Goal: Information Seeking & Learning: Learn about a topic

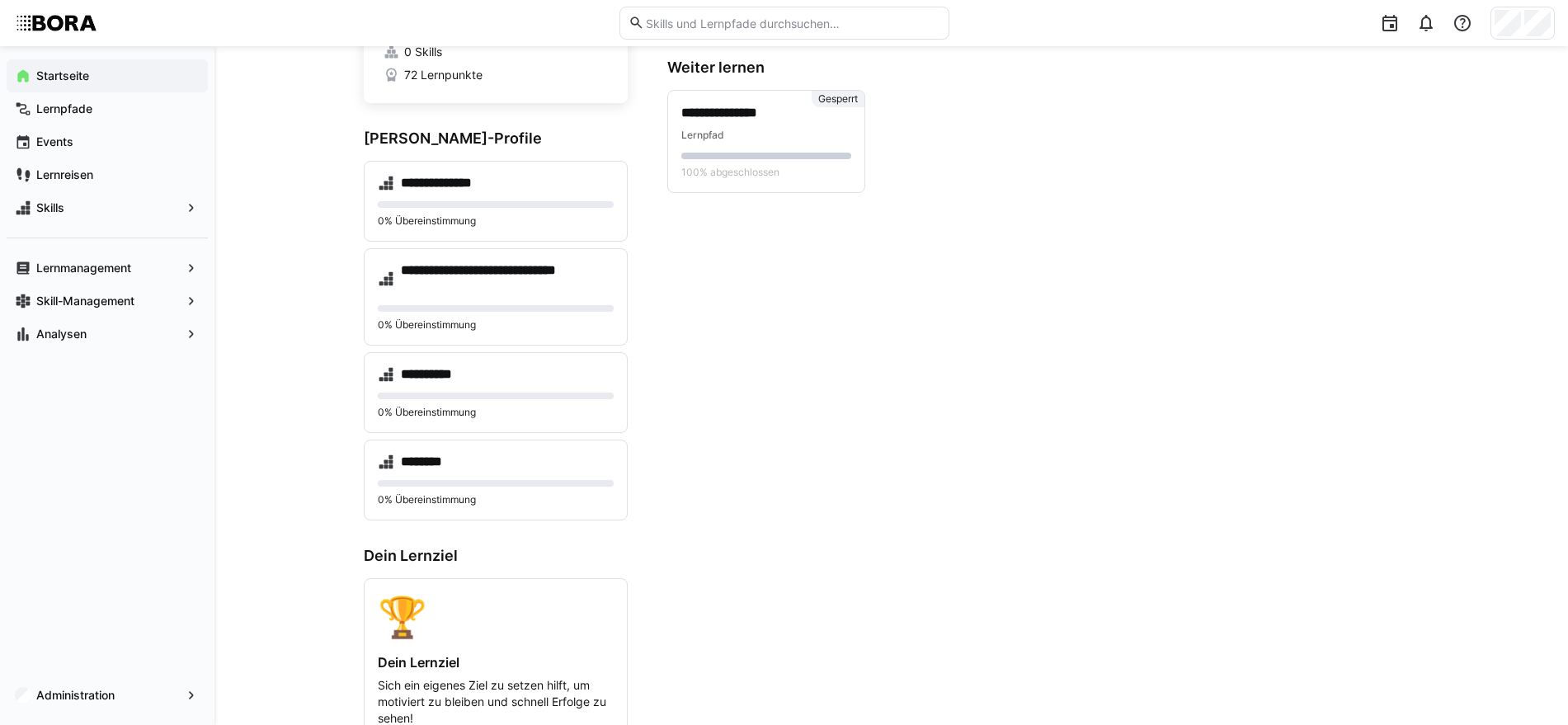
scroll to position [206, 0]
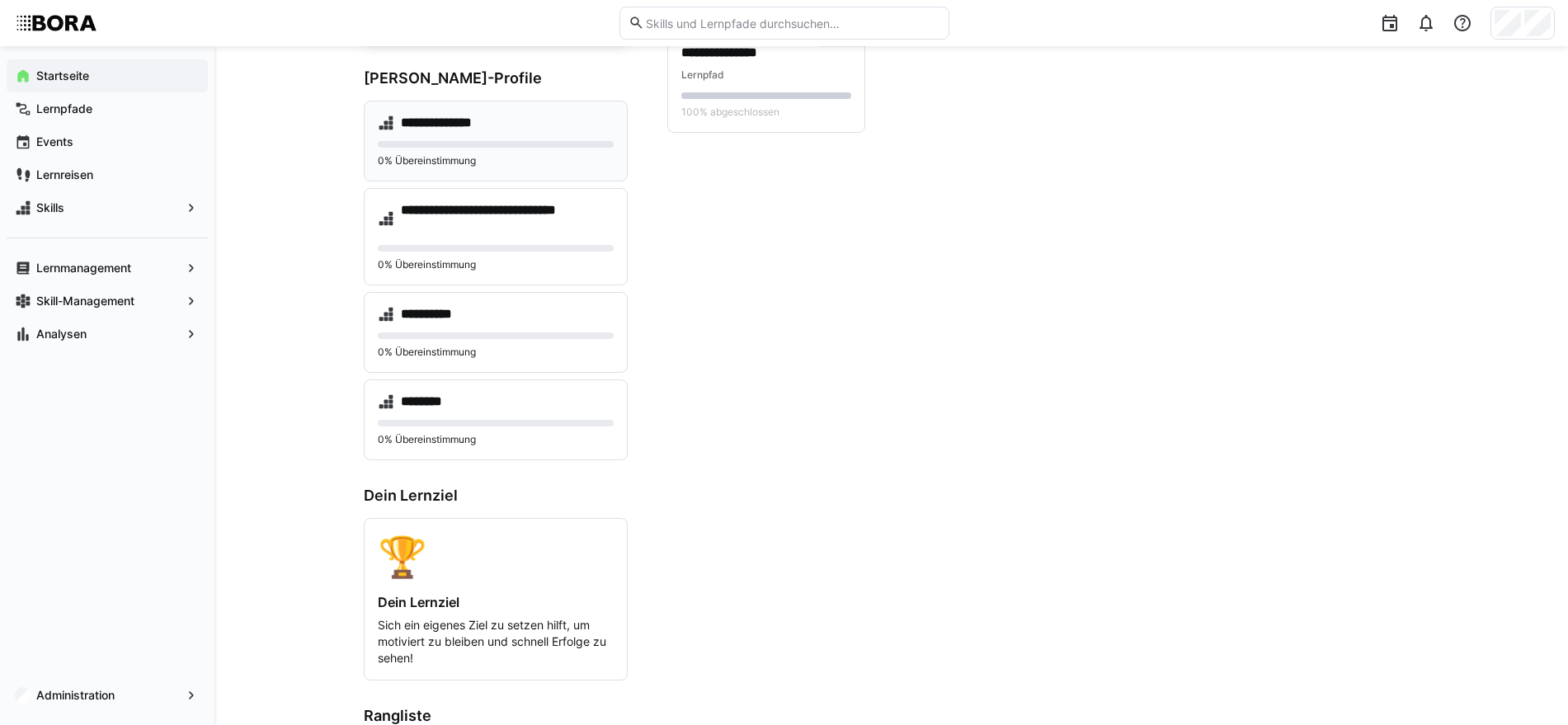
click at [541, 124] on div "**********" at bounding box center [495, 122] width 236 height 17
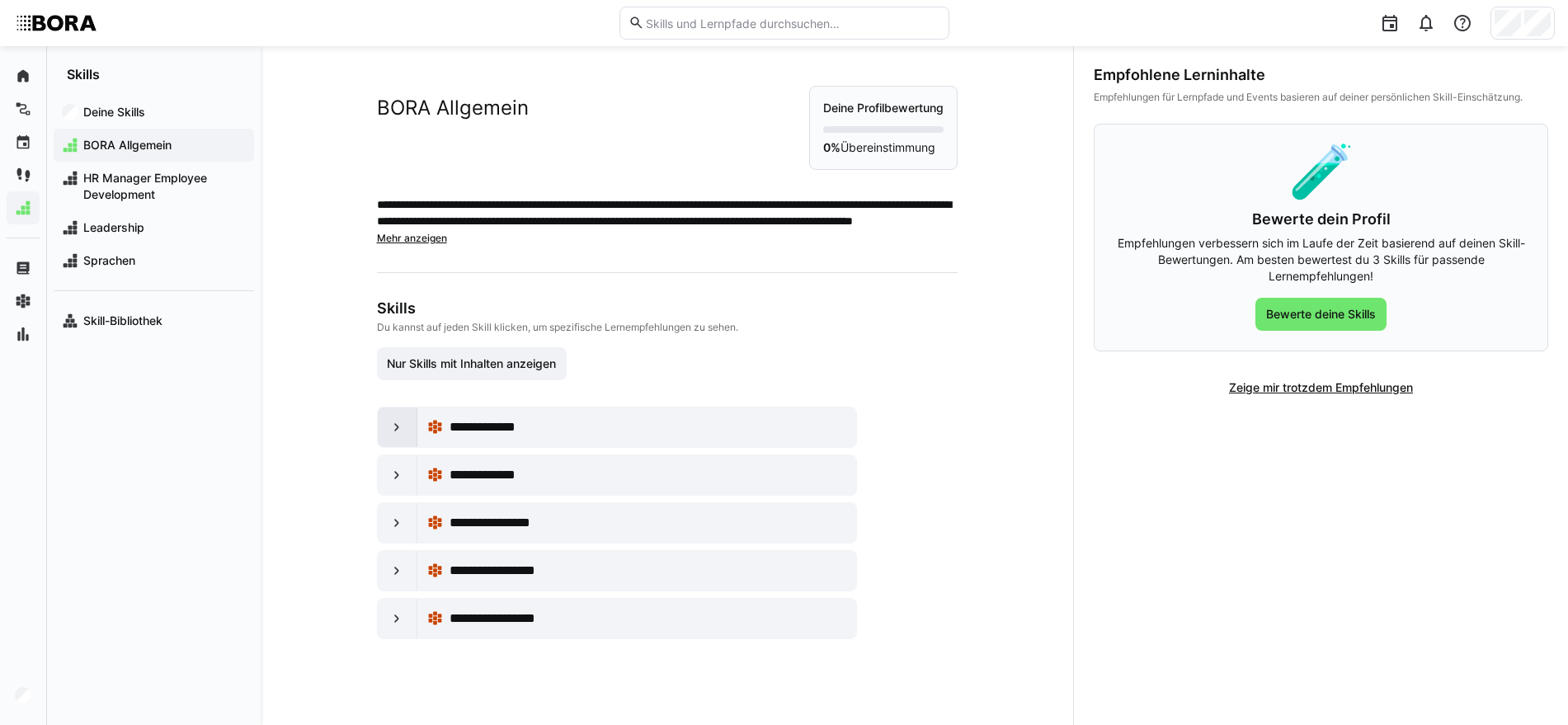
click at [392, 431] on eds-icon at bounding box center [397, 427] width 17 height 17
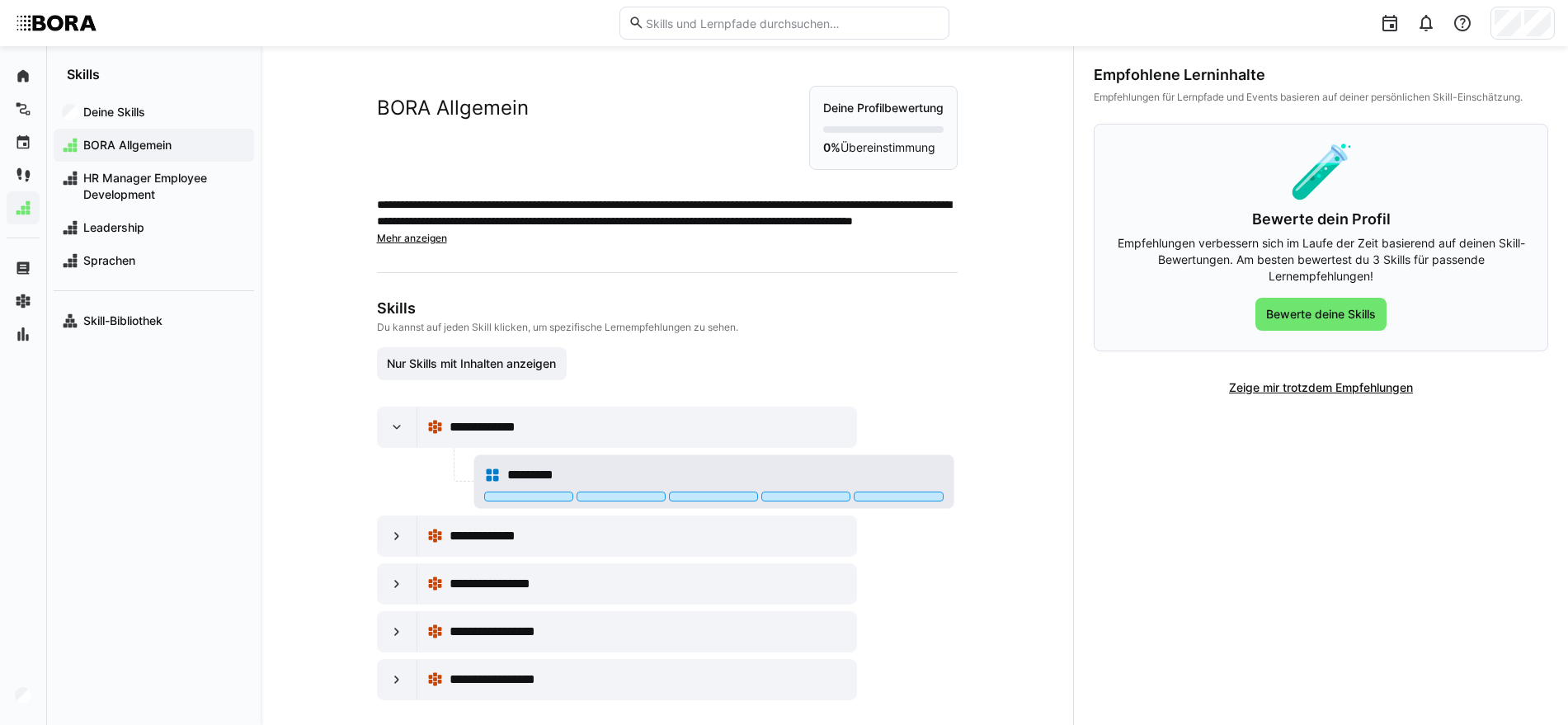
click at [600, 470] on div "*********" at bounding box center [725, 475] width 436 height 20
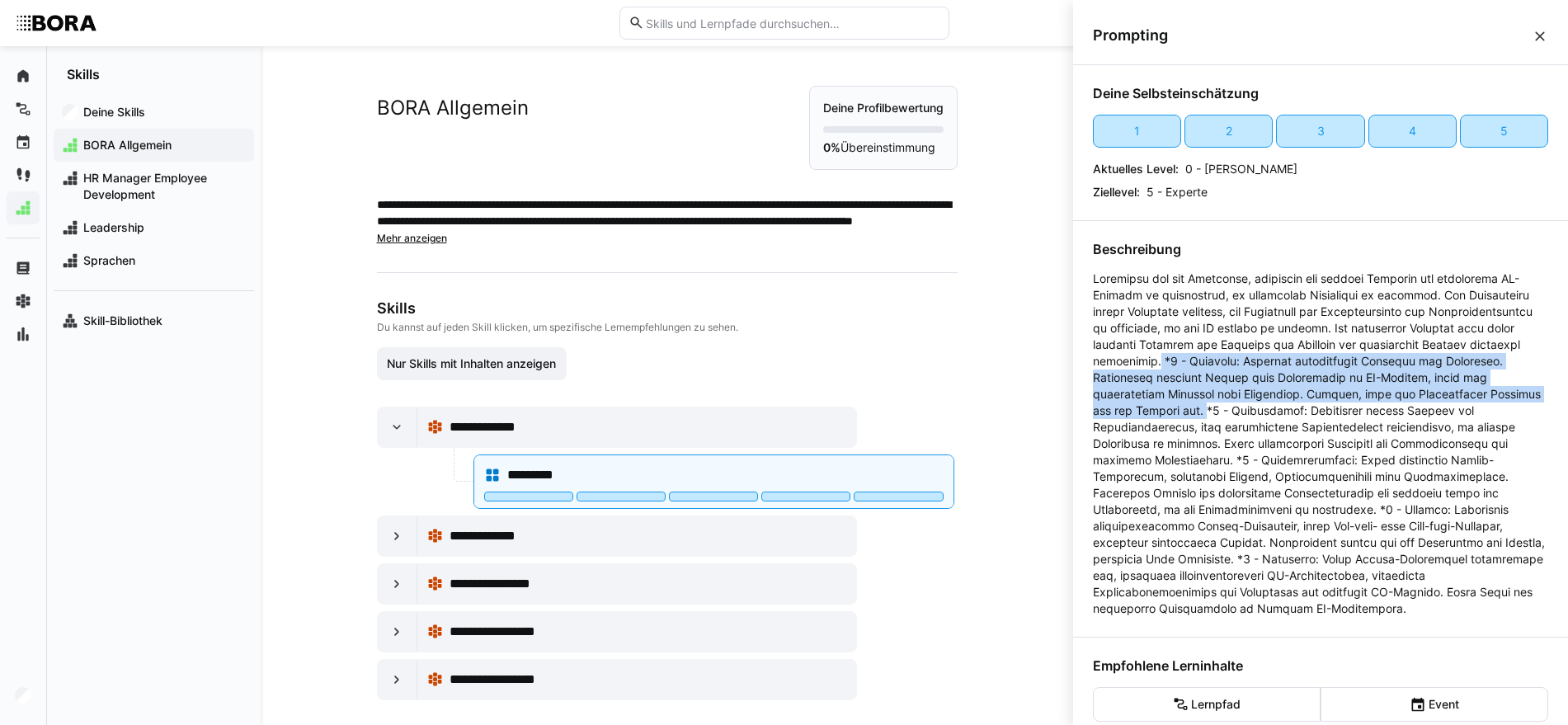
drag, startPoint x: 1317, startPoint y: 357, endPoint x: 1328, endPoint y: 411, distance: 55.1
click at [1328, 411] on p at bounding box center [1320, 444] width 455 height 346
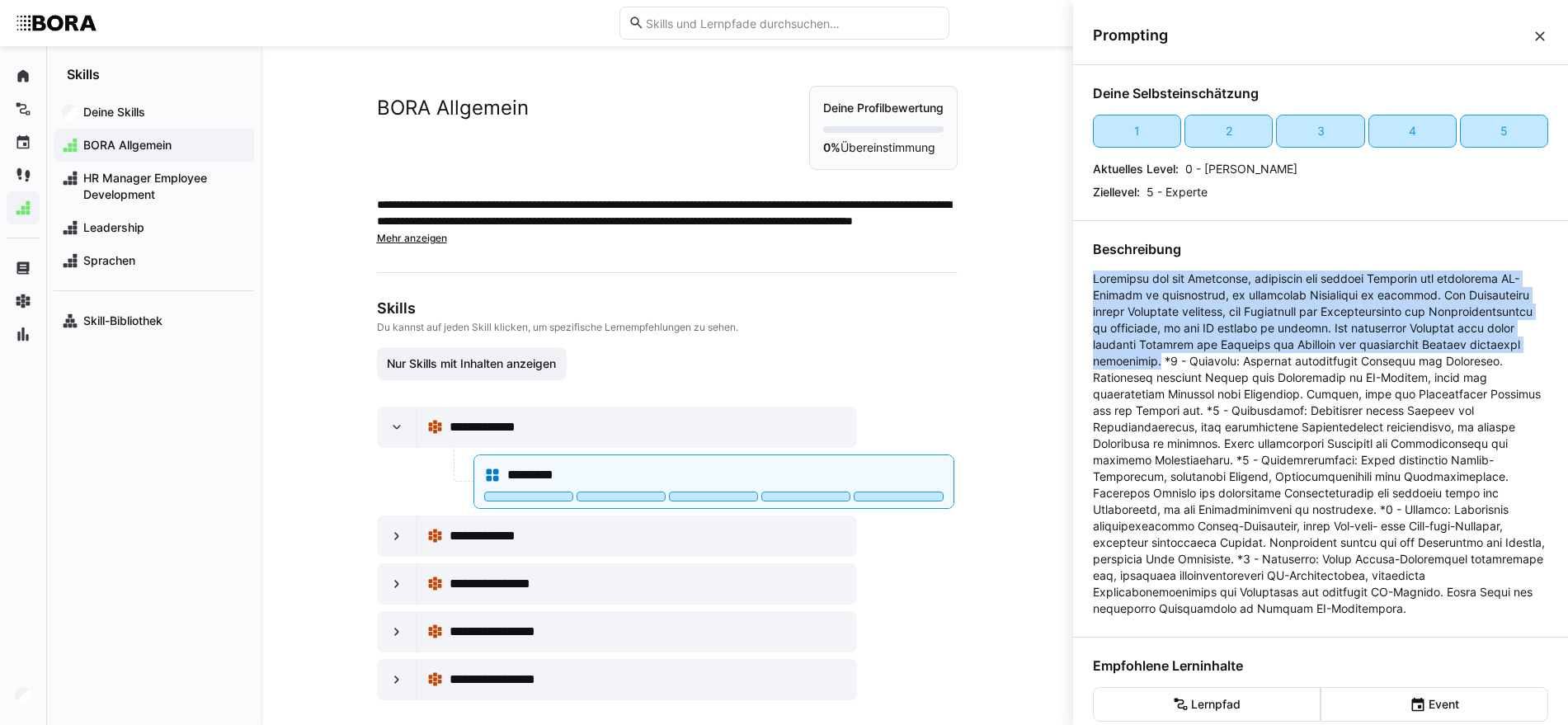
drag, startPoint x: 1094, startPoint y: 273, endPoint x: 1317, endPoint y: 353, distance: 236.9
click at [1317, 353] on p at bounding box center [1320, 444] width 455 height 346
click at [658, 429] on div "**********" at bounding box center [647, 427] width 397 height 20
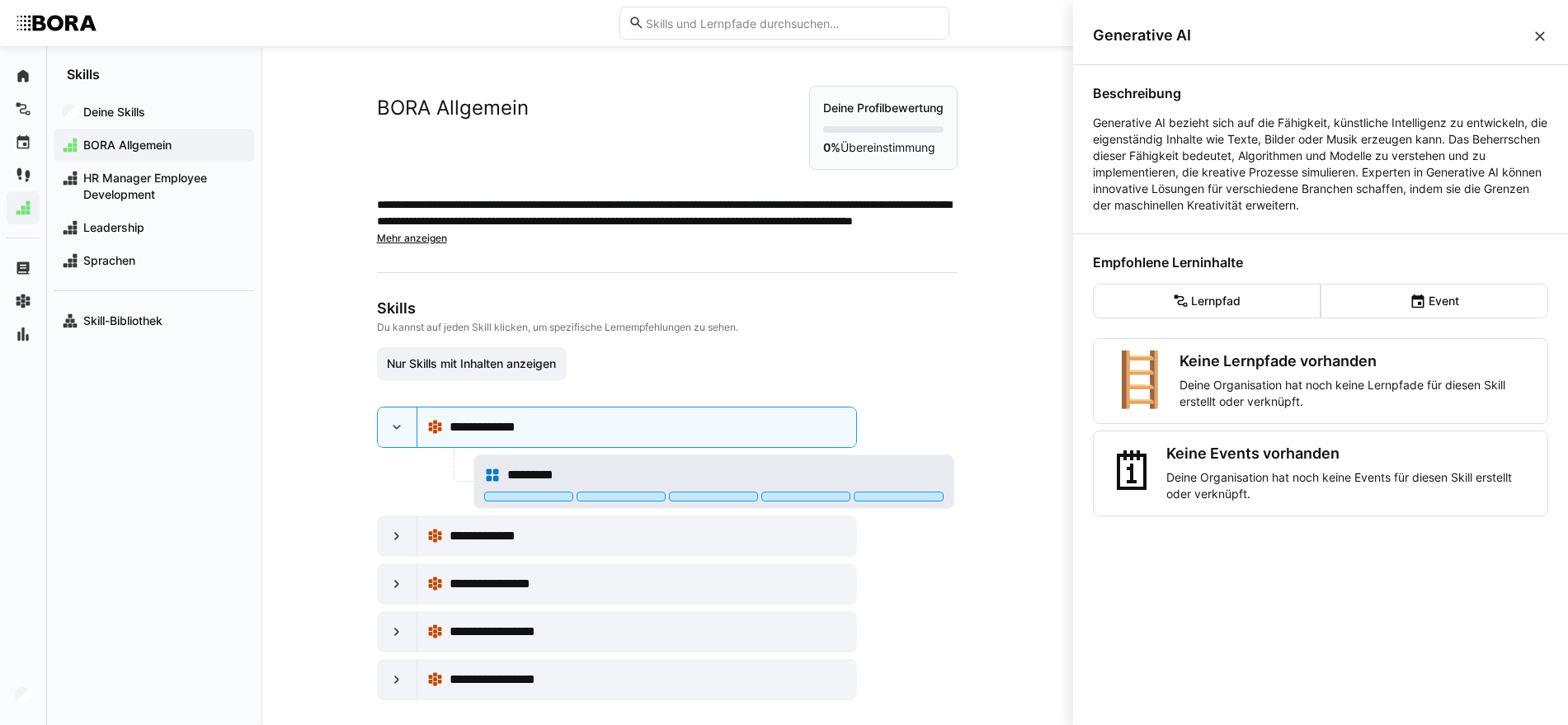
click at [695, 480] on div "*********" at bounding box center [725, 475] width 436 height 20
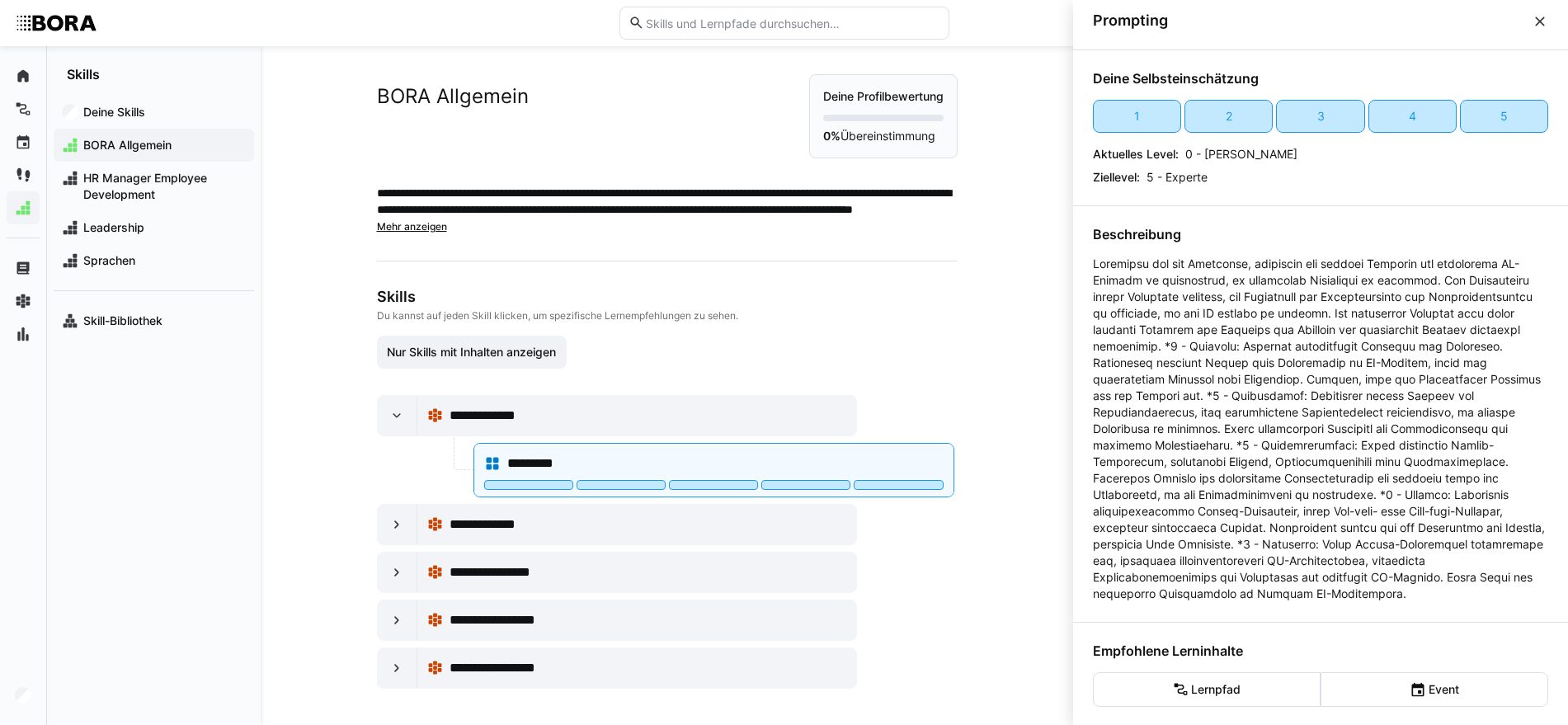
scroll to position [15, 0]
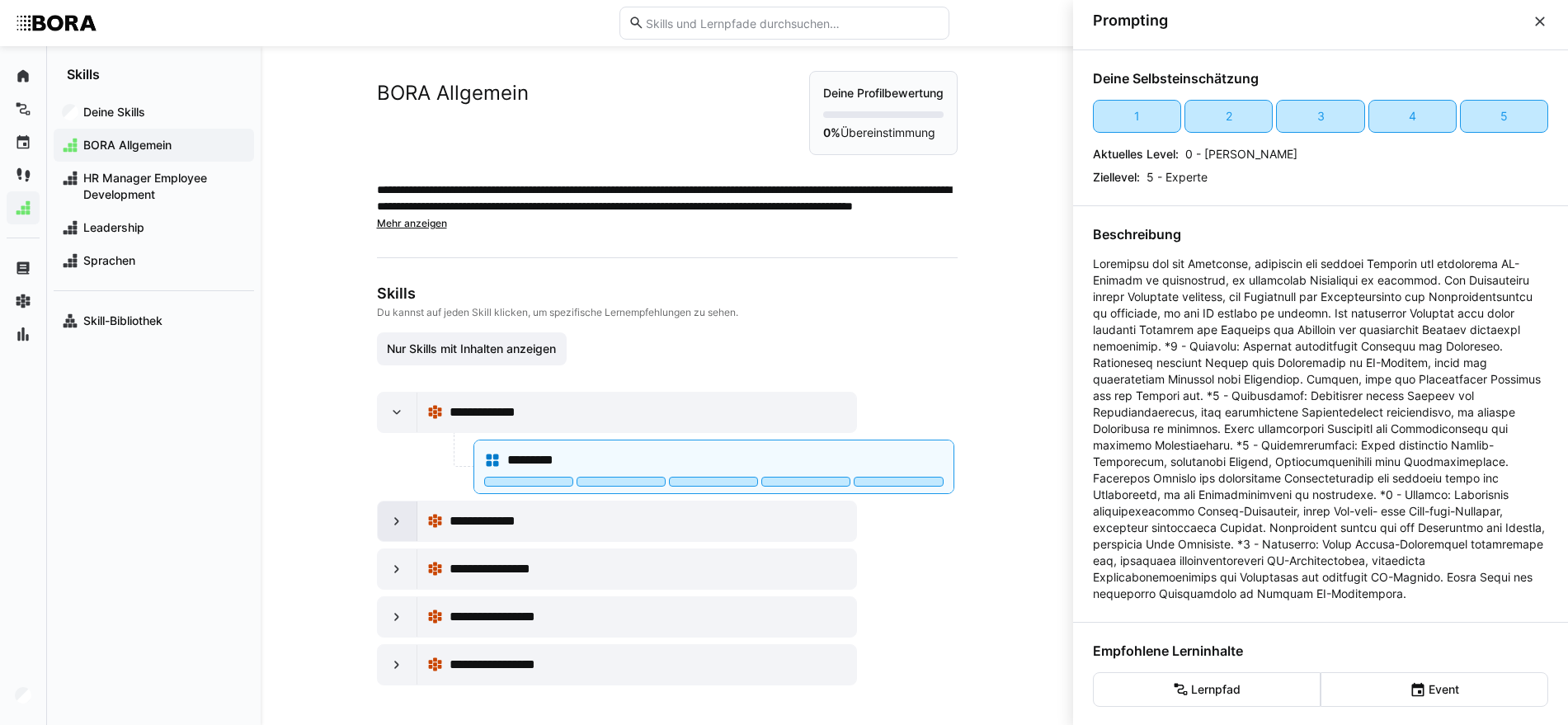
click at [396, 521] on eds-icon at bounding box center [397, 521] width 17 height 17
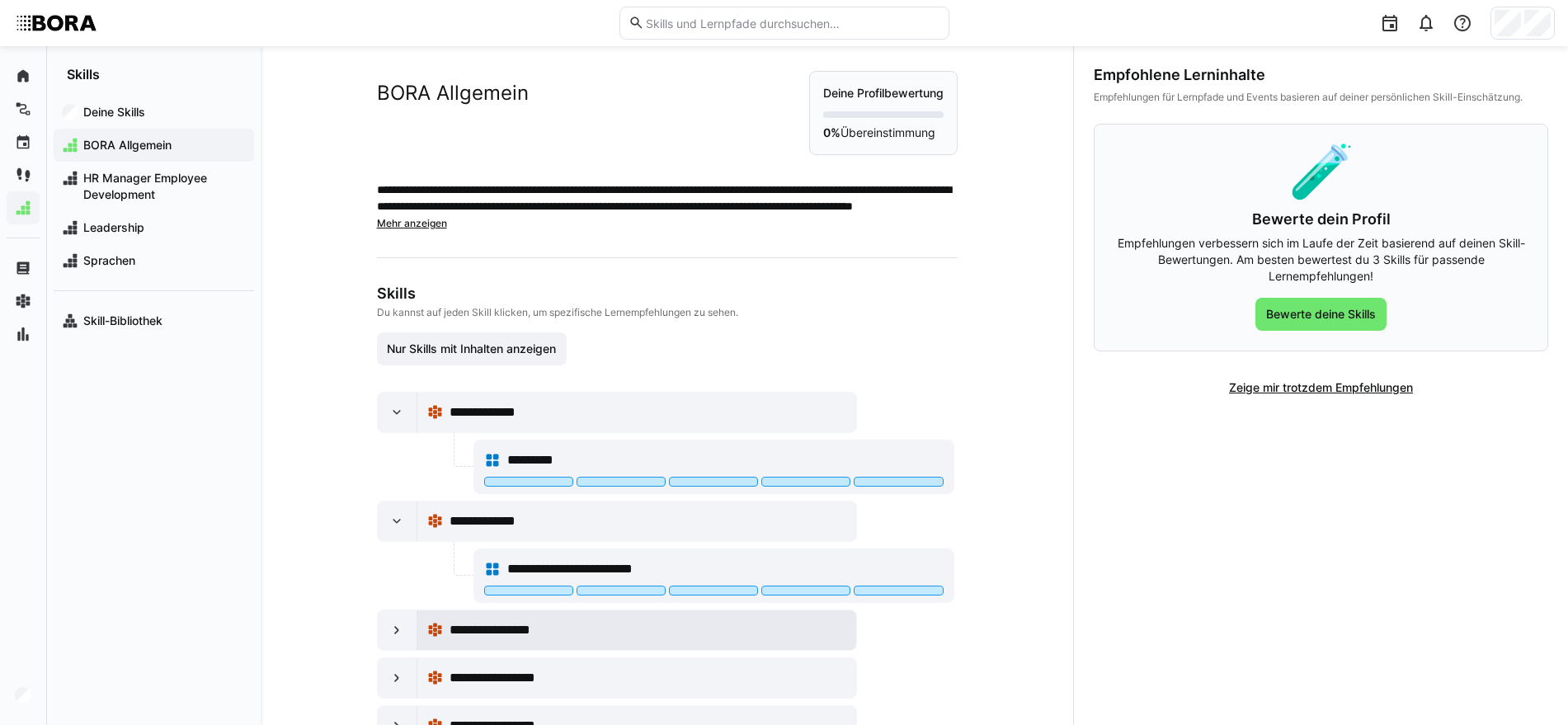
scroll to position [76, 0]
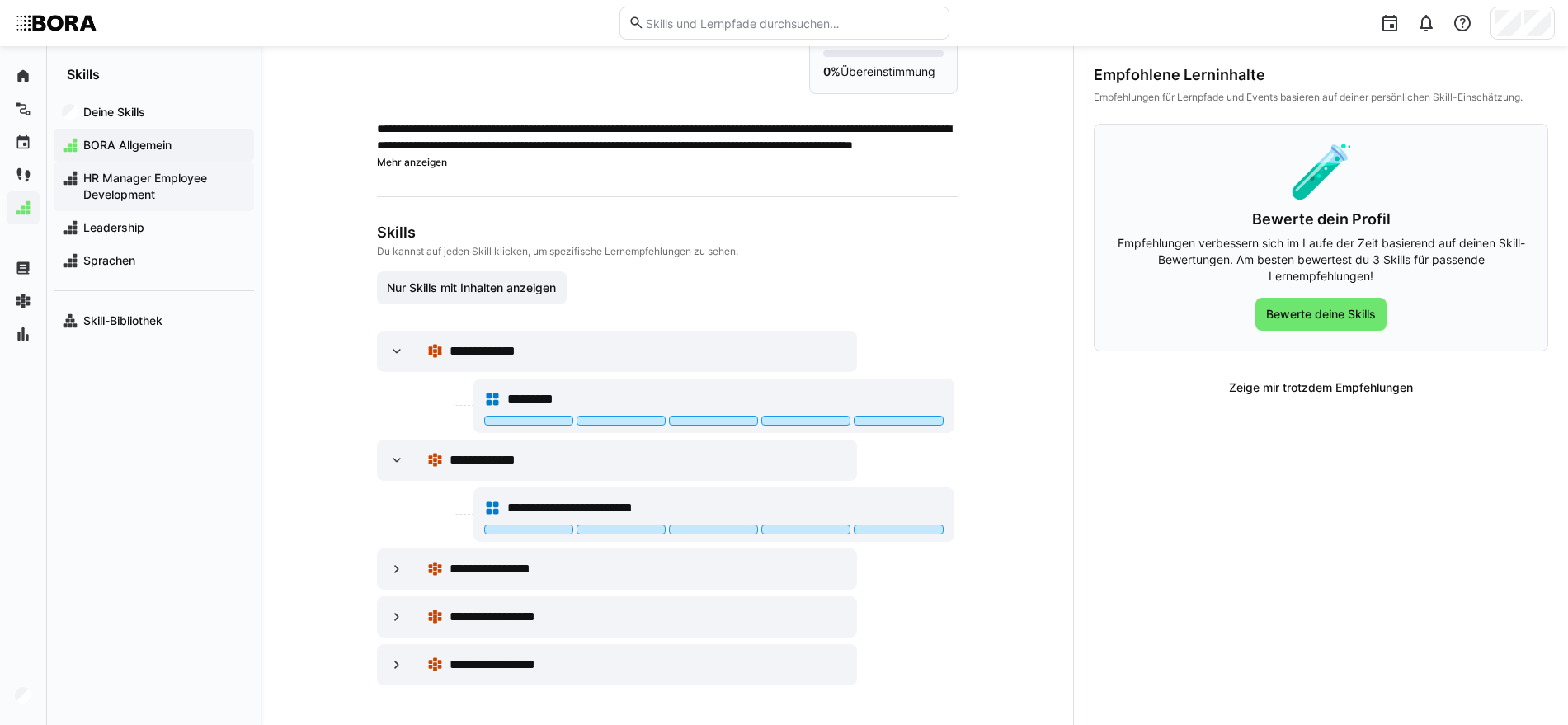
click at [146, 195] on span "HR Manager Employee Development" at bounding box center [163, 186] width 165 height 33
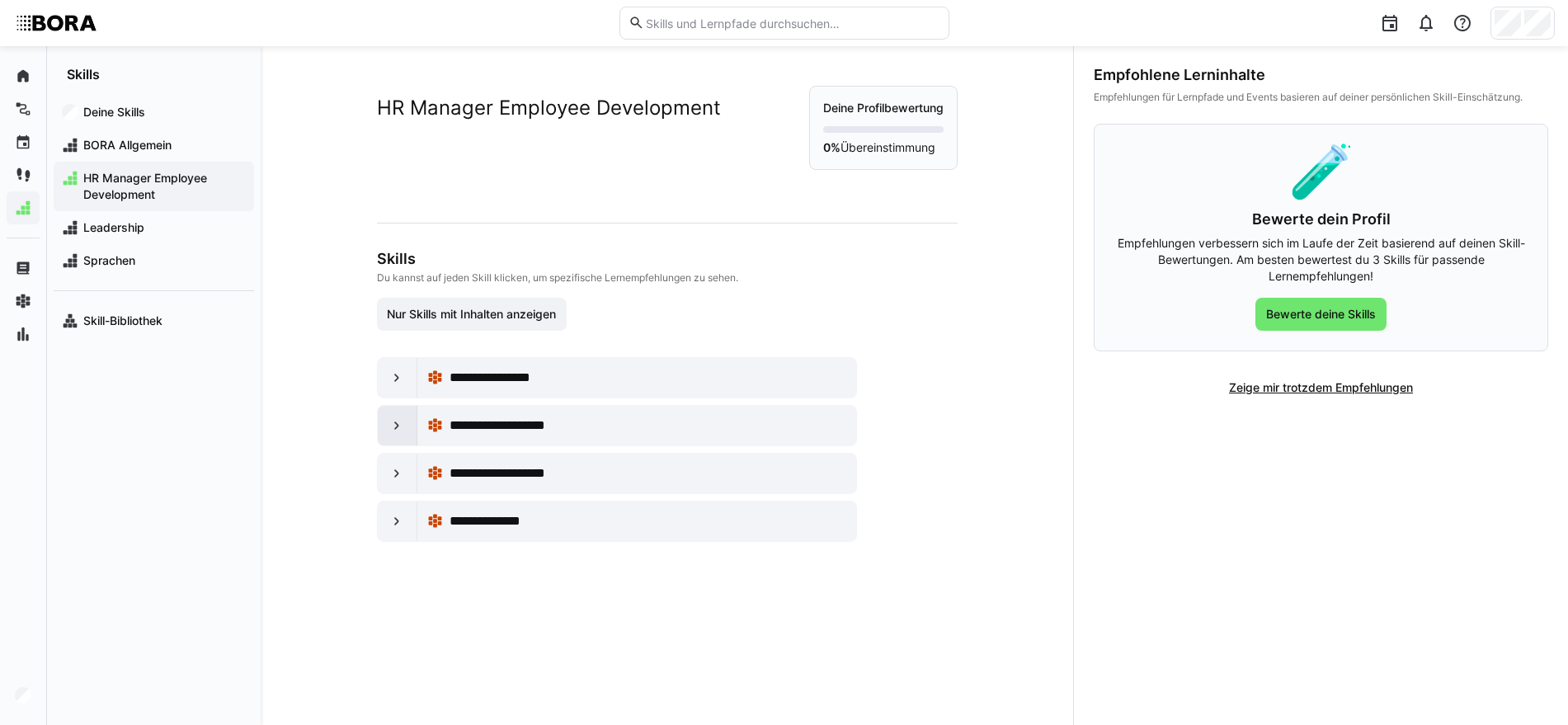
click at [398, 425] on eds-icon at bounding box center [397, 425] width 17 height 17
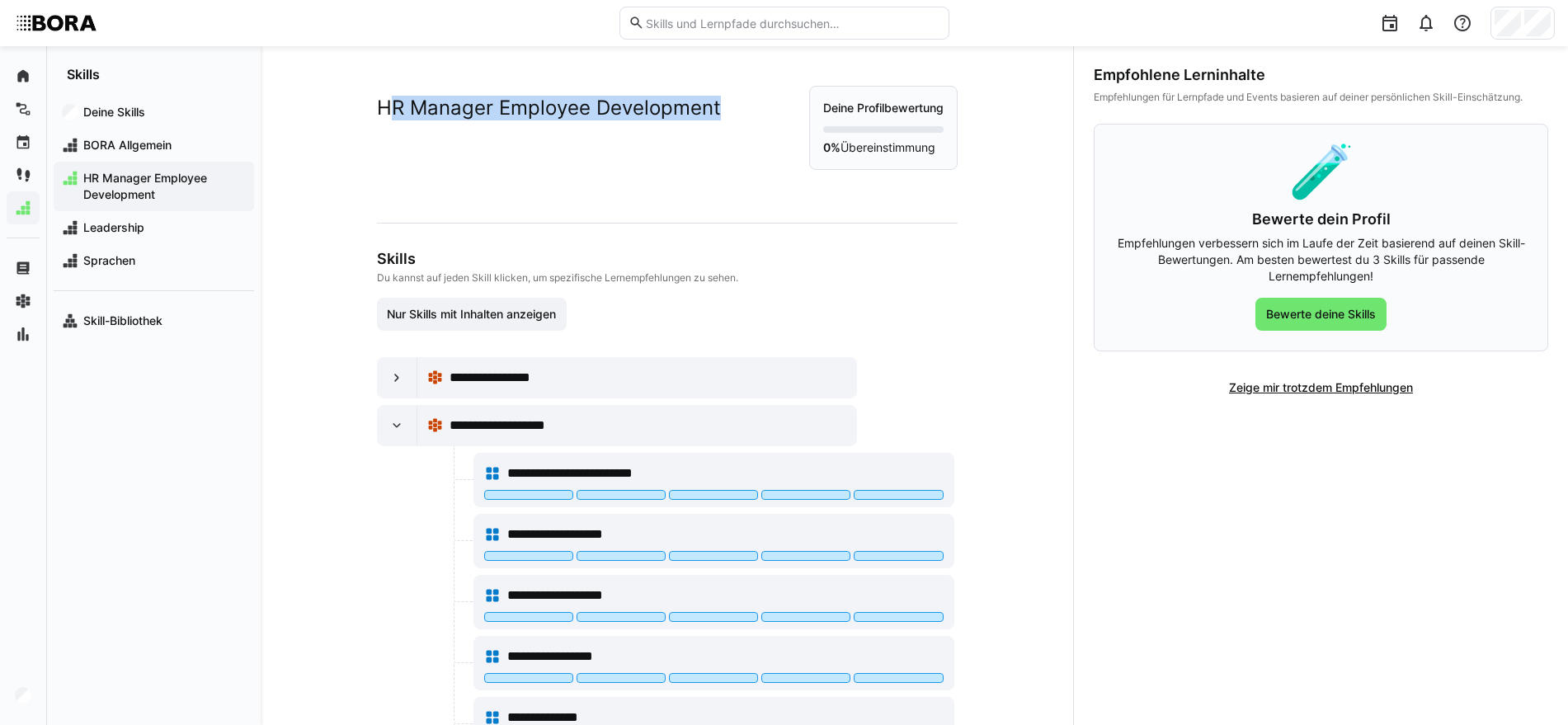
drag, startPoint x: 380, startPoint y: 112, endPoint x: 711, endPoint y: 109, distance: 331.0
click at [711, 109] on h2 "HR Manager Employee Development" at bounding box center [548, 108] width 344 height 25
click at [113, 225] on span "Leadership" at bounding box center [163, 228] width 165 height 17
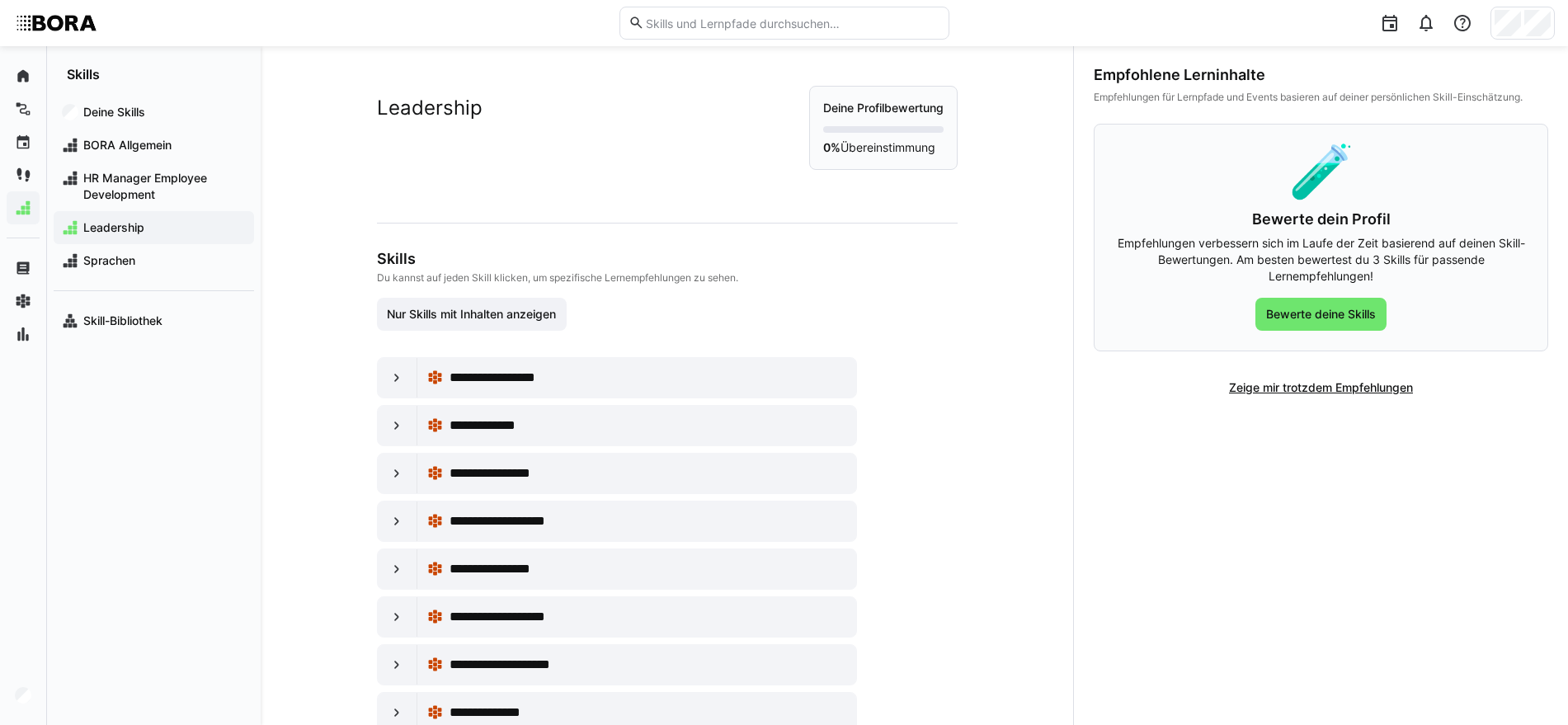
scroll to position [48, 0]
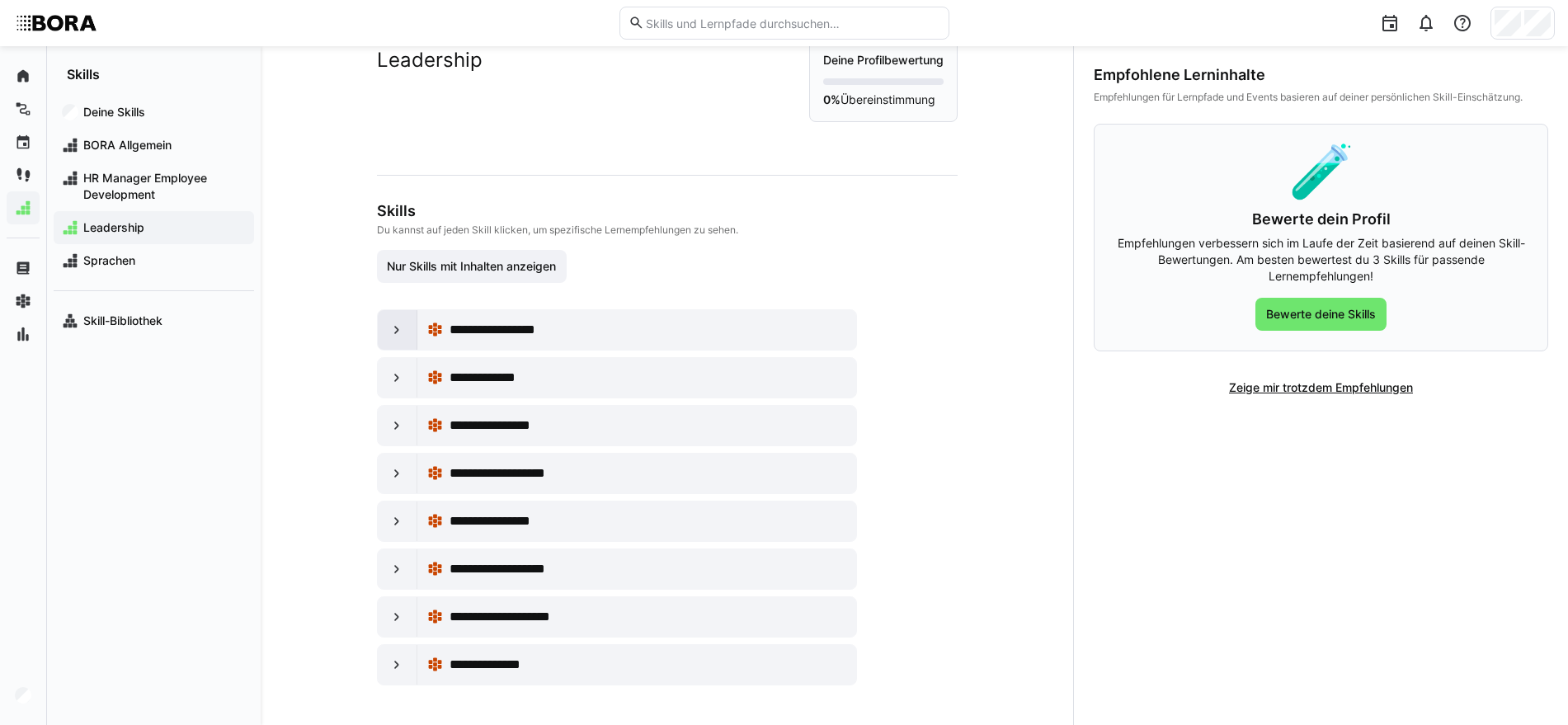
click at [394, 334] on eds-icon at bounding box center [397, 330] width 17 height 17
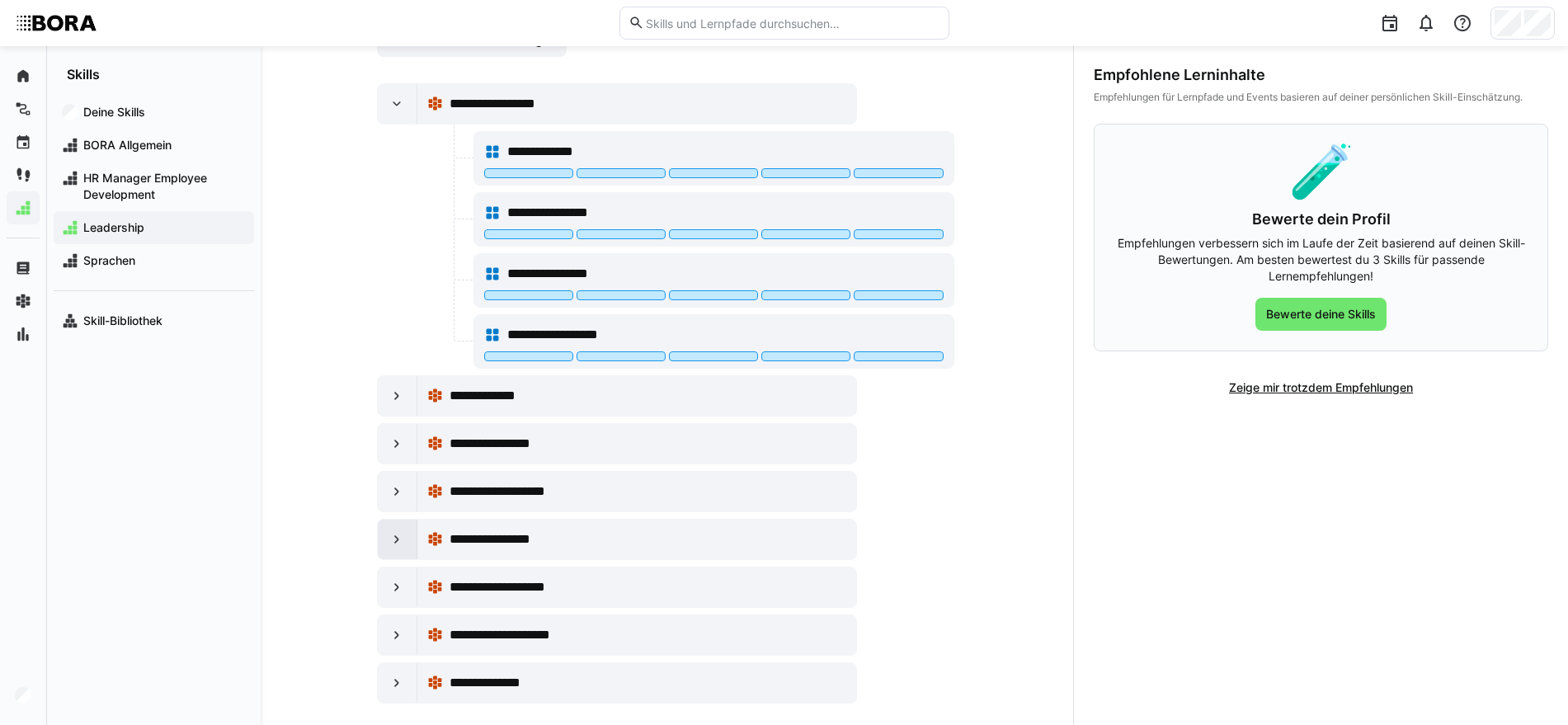
scroll to position [292, 0]
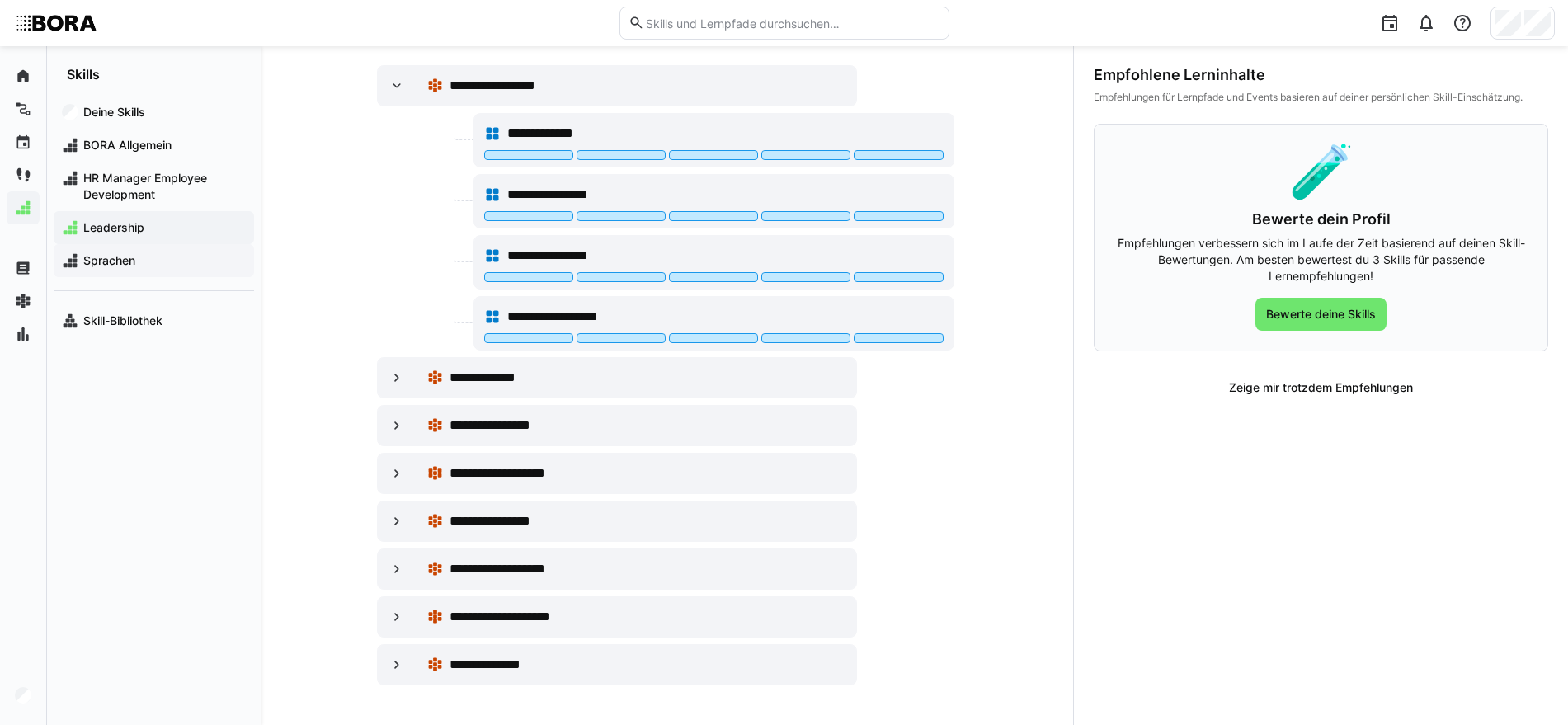
click at [131, 263] on span "Sprachen" at bounding box center [163, 261] width 165 height 17
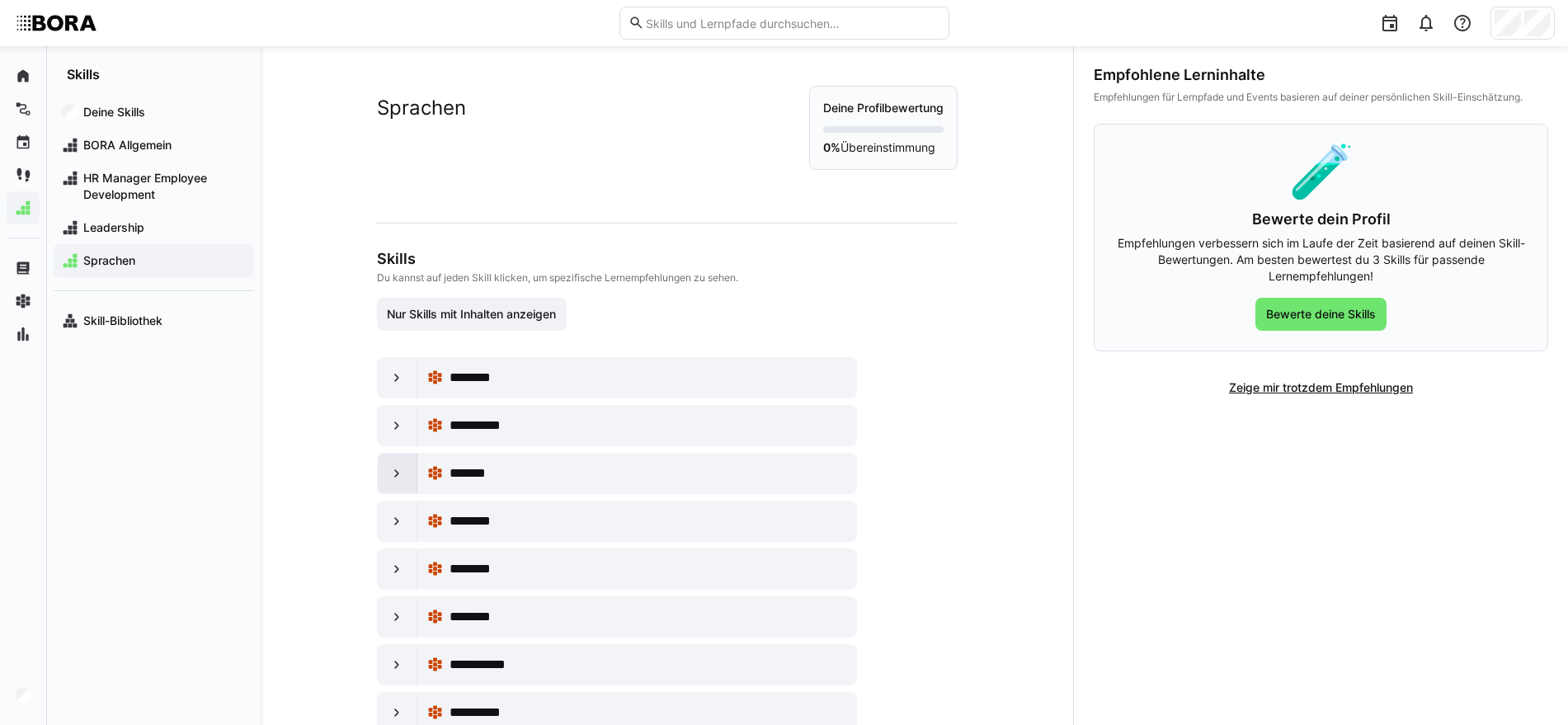
click at [392, 476] on eds-icon at bounding box center [397, 473] width 17 height 17
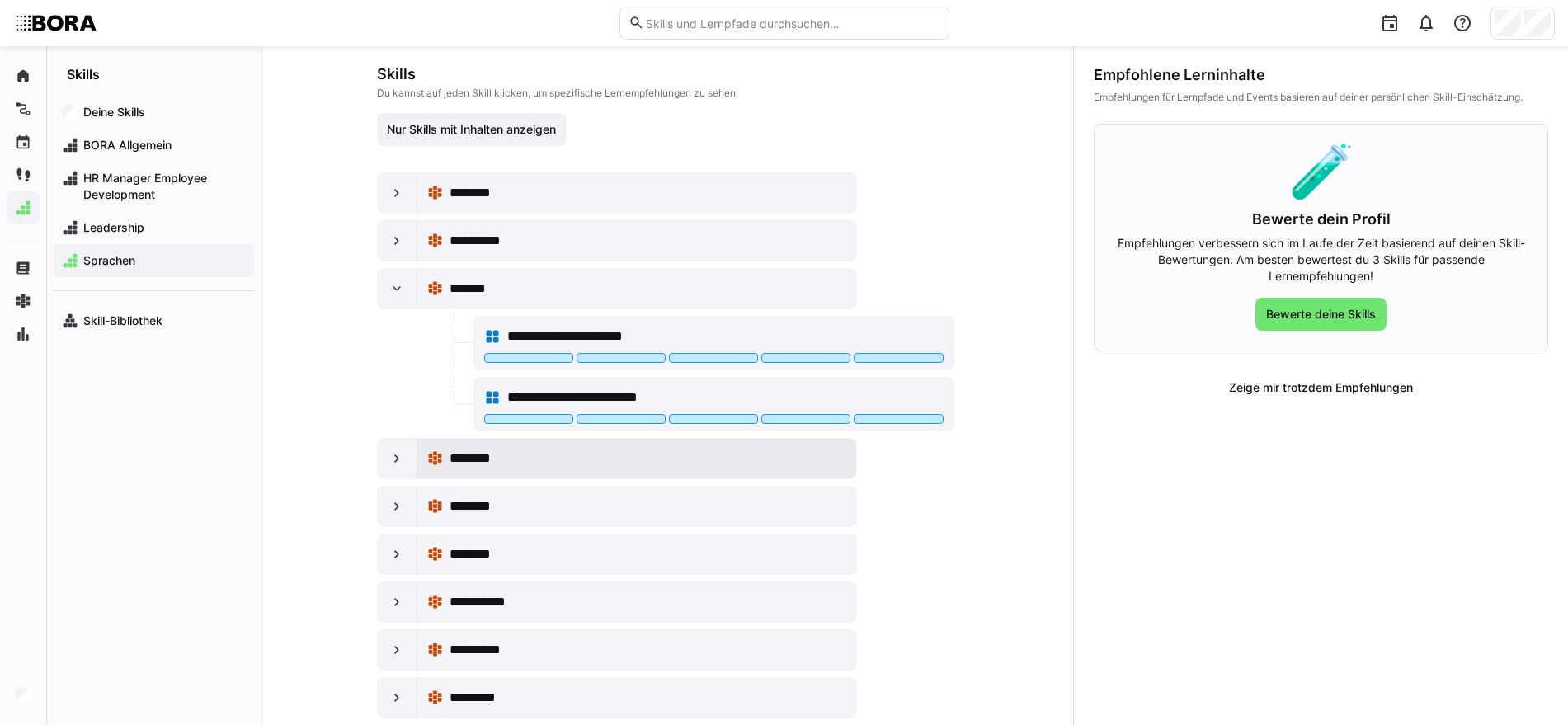
scroll to position [206, 0]
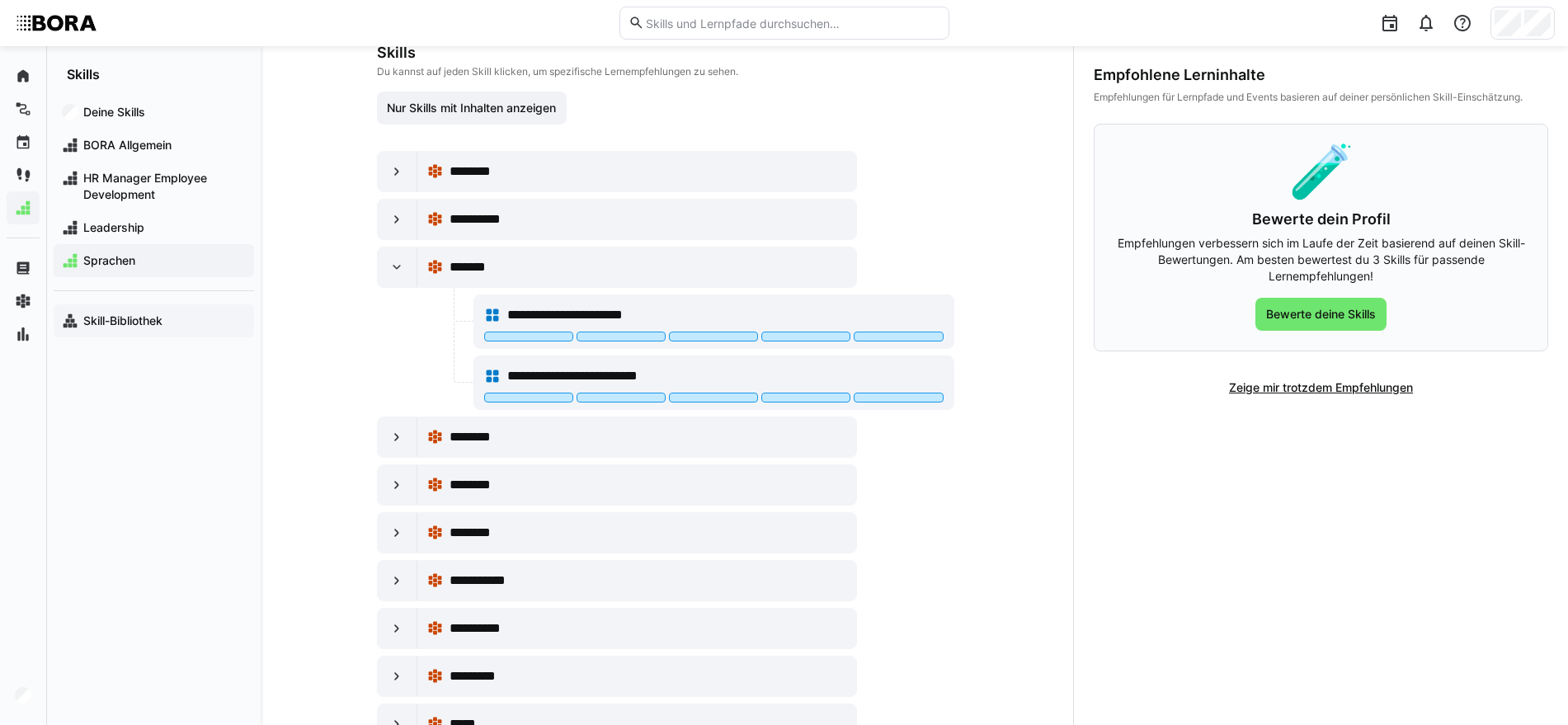
click at [0, 0] on app-navigation-label "Skill-Bibliothek" at bounding box center [0, 0] width 0 height 0
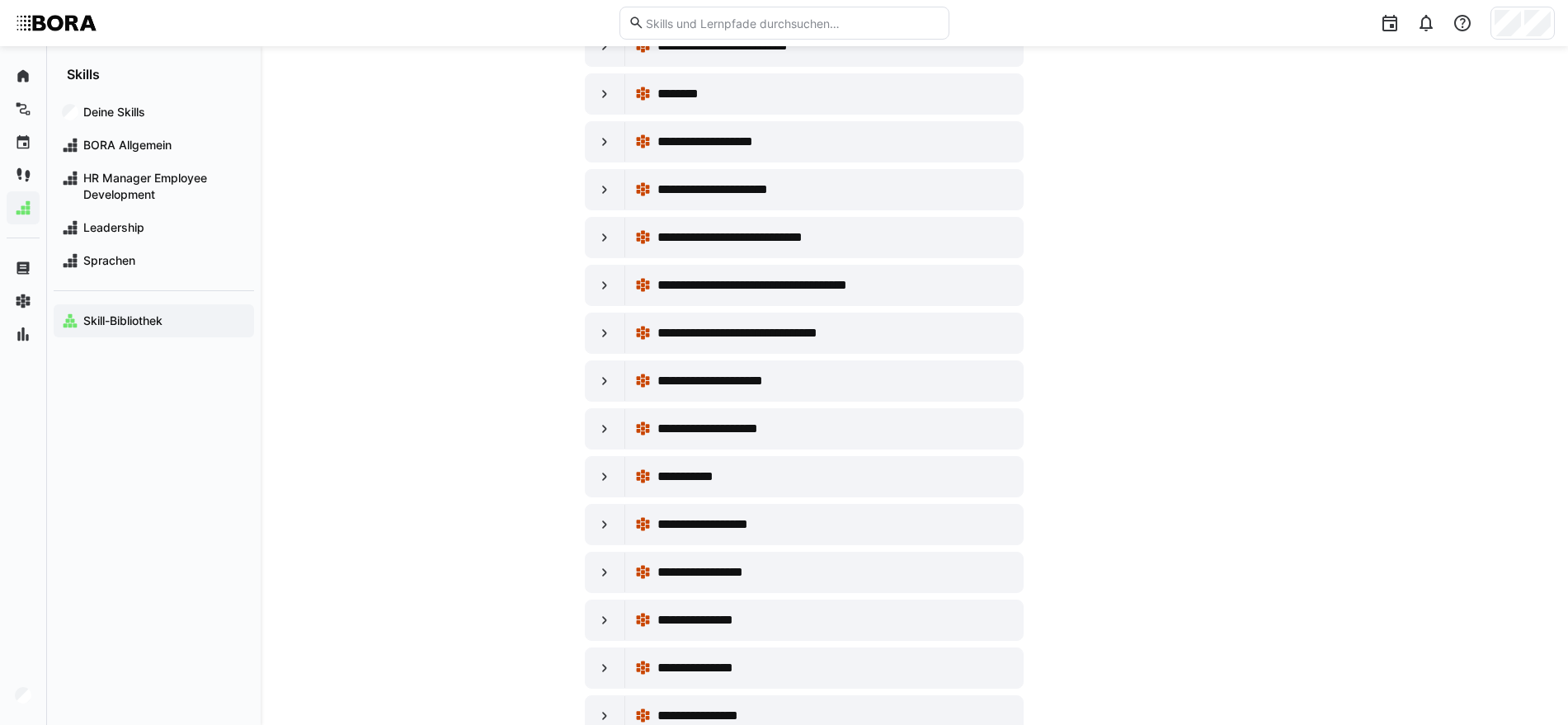
scroll to position [824, 0]
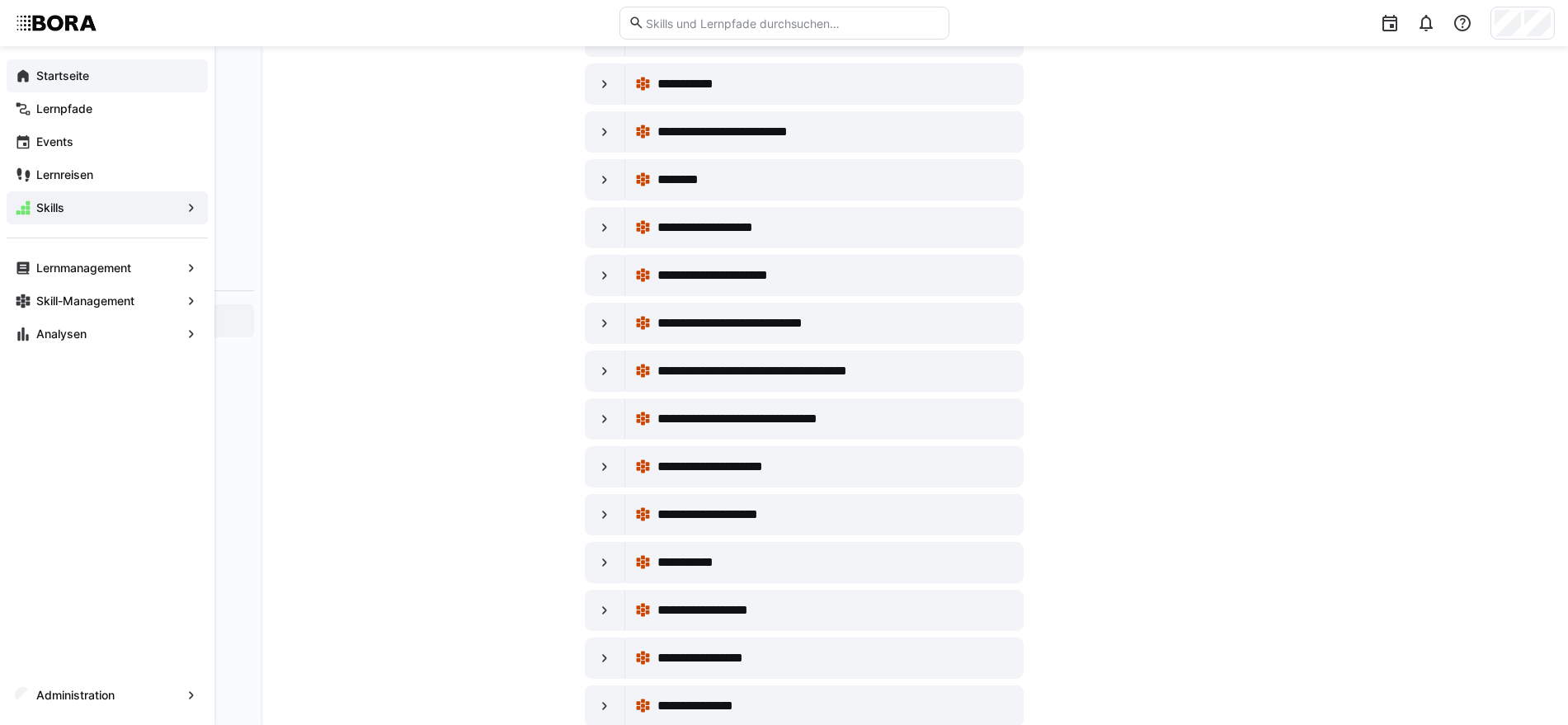
click at [30, 78] on eds-icon at bounding box center [23, 76] width 17 height 17
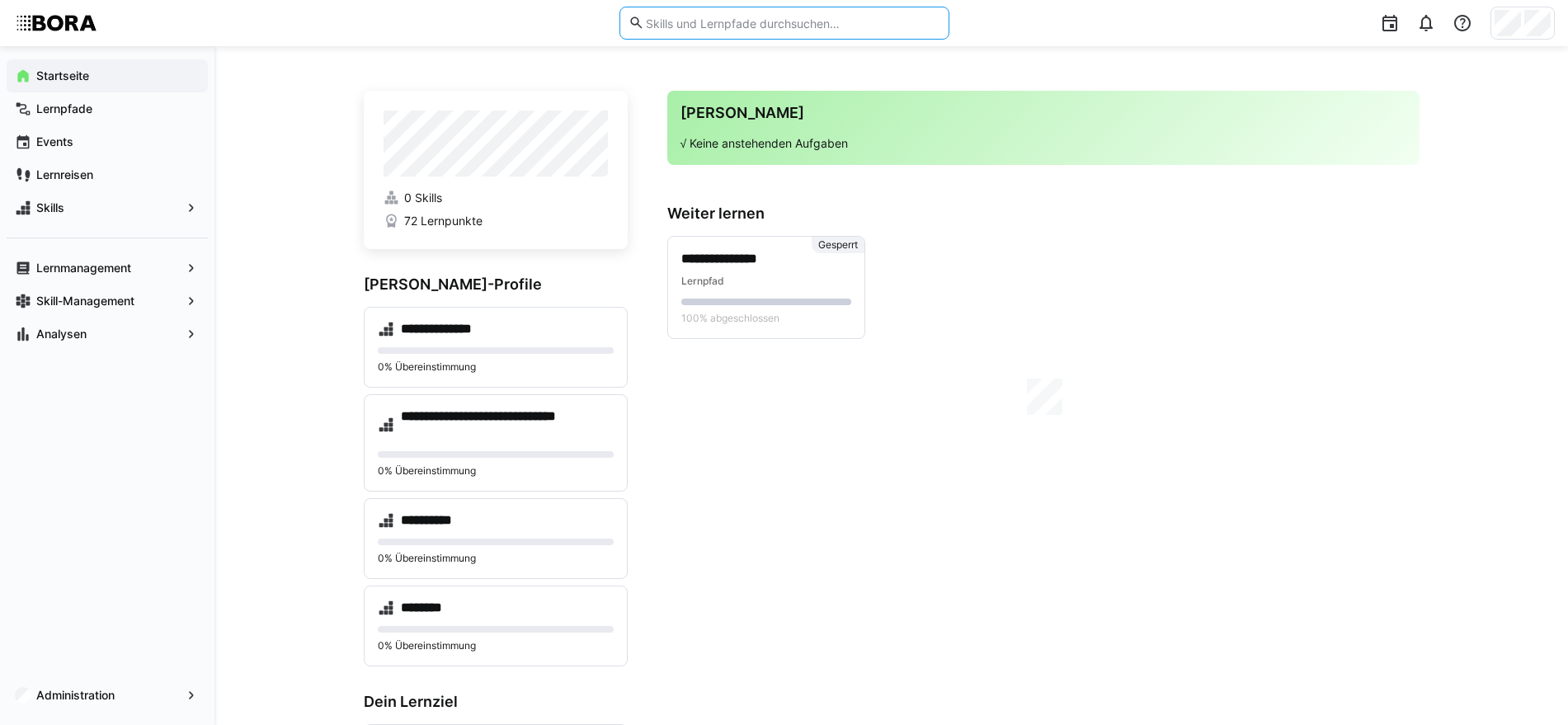
click at [768, 20] on input "text" at bounding box center [791, 23] width 296 height 15
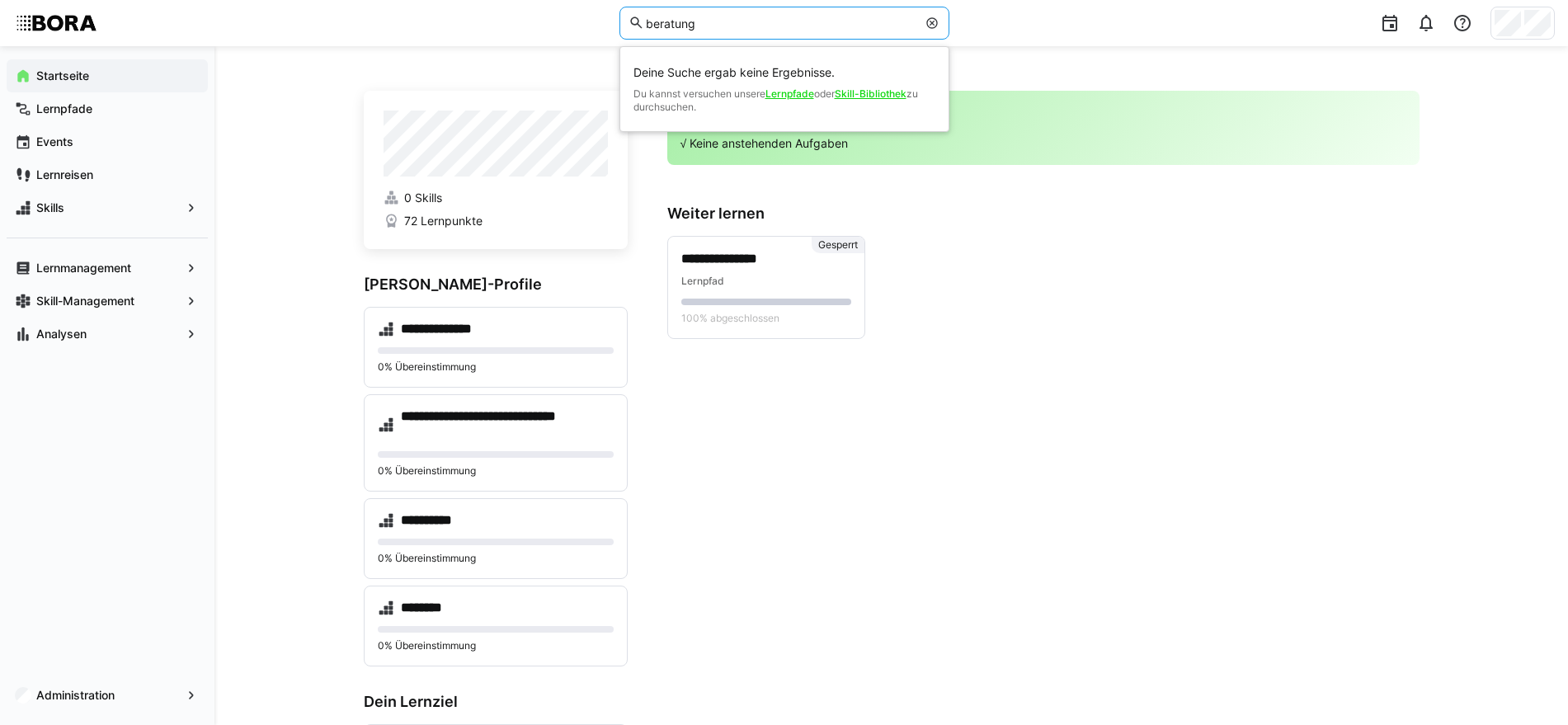
type input "beratung"
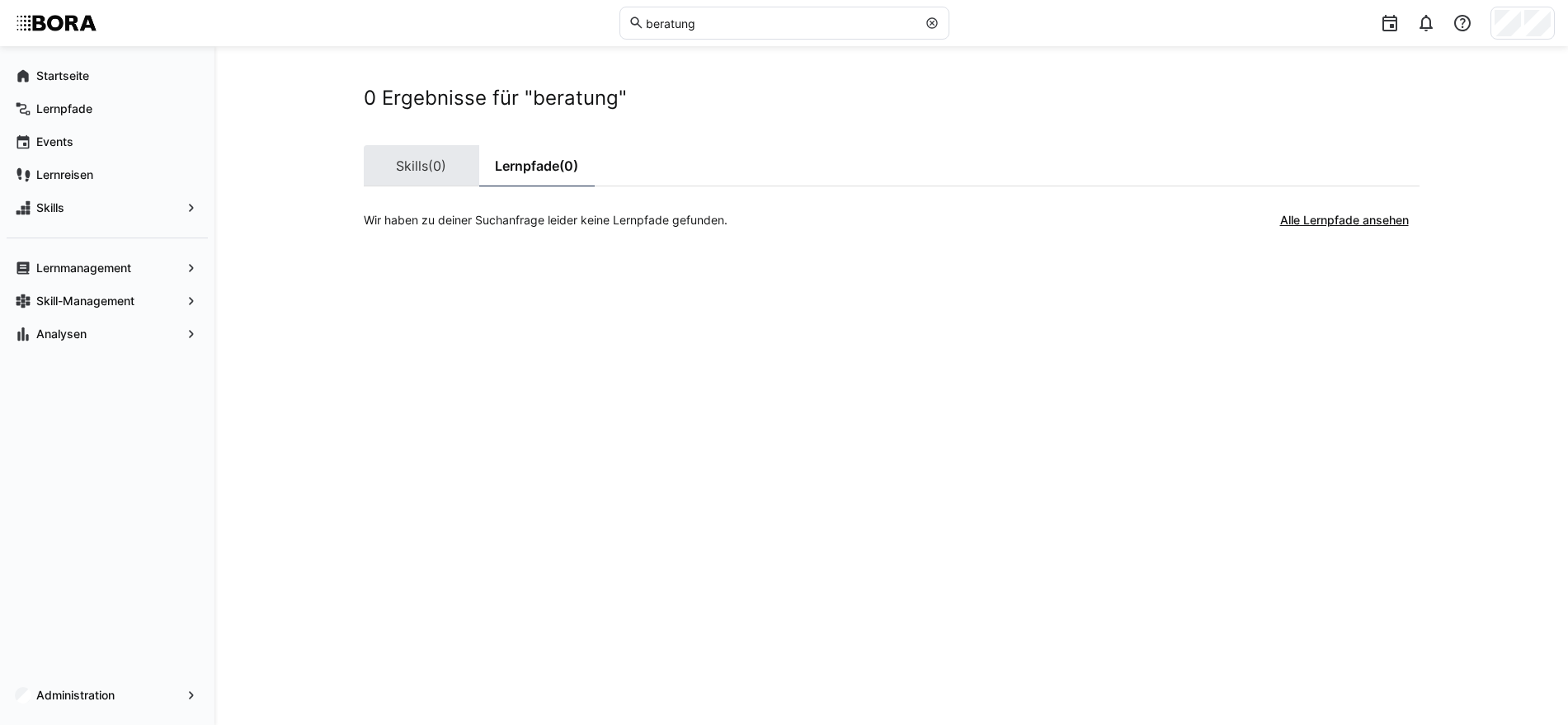
click at [422, 166] on link "Skills (0)" at bounding box center [421, 166] width 115 height 41
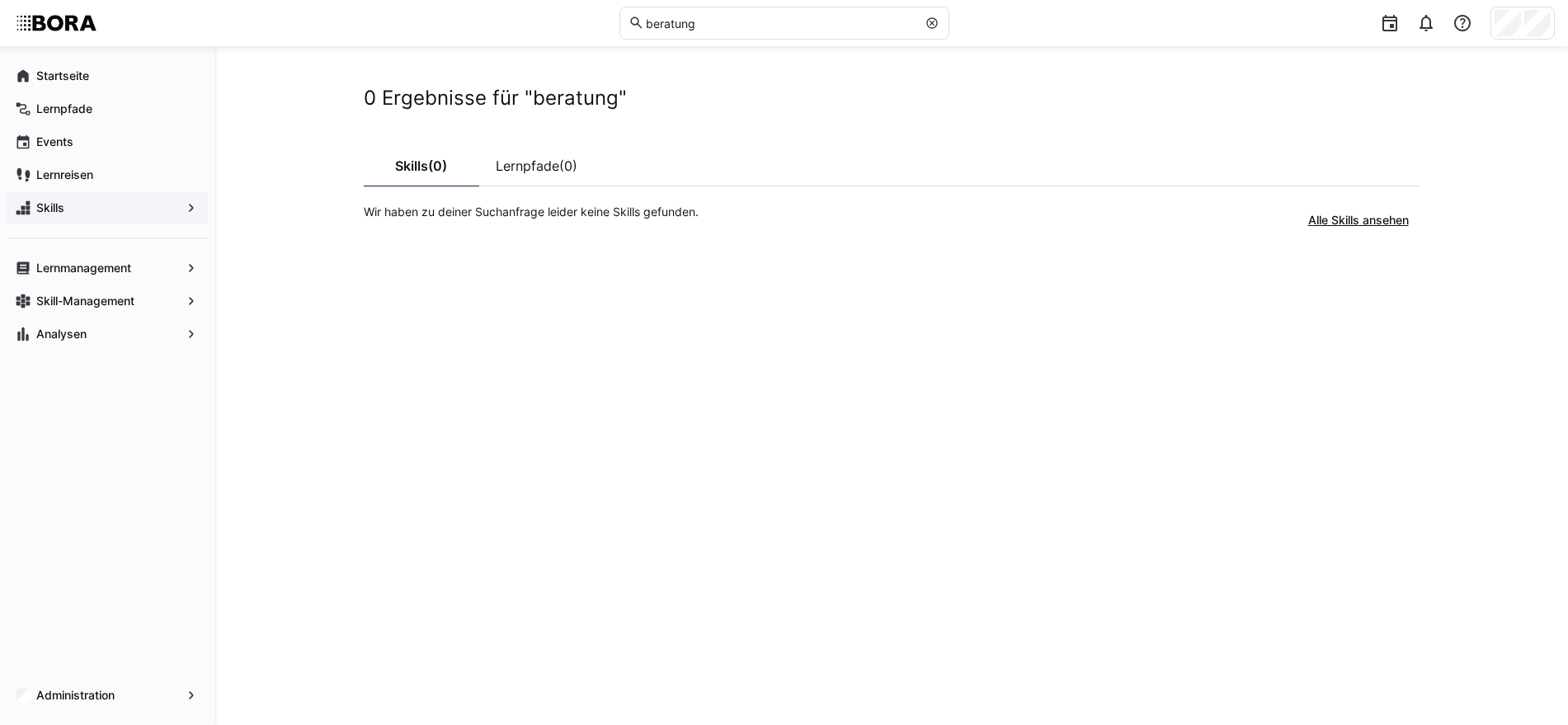
click at [94, 203] on span "Skills" at bounding box center [107, 208] width 147 height 17
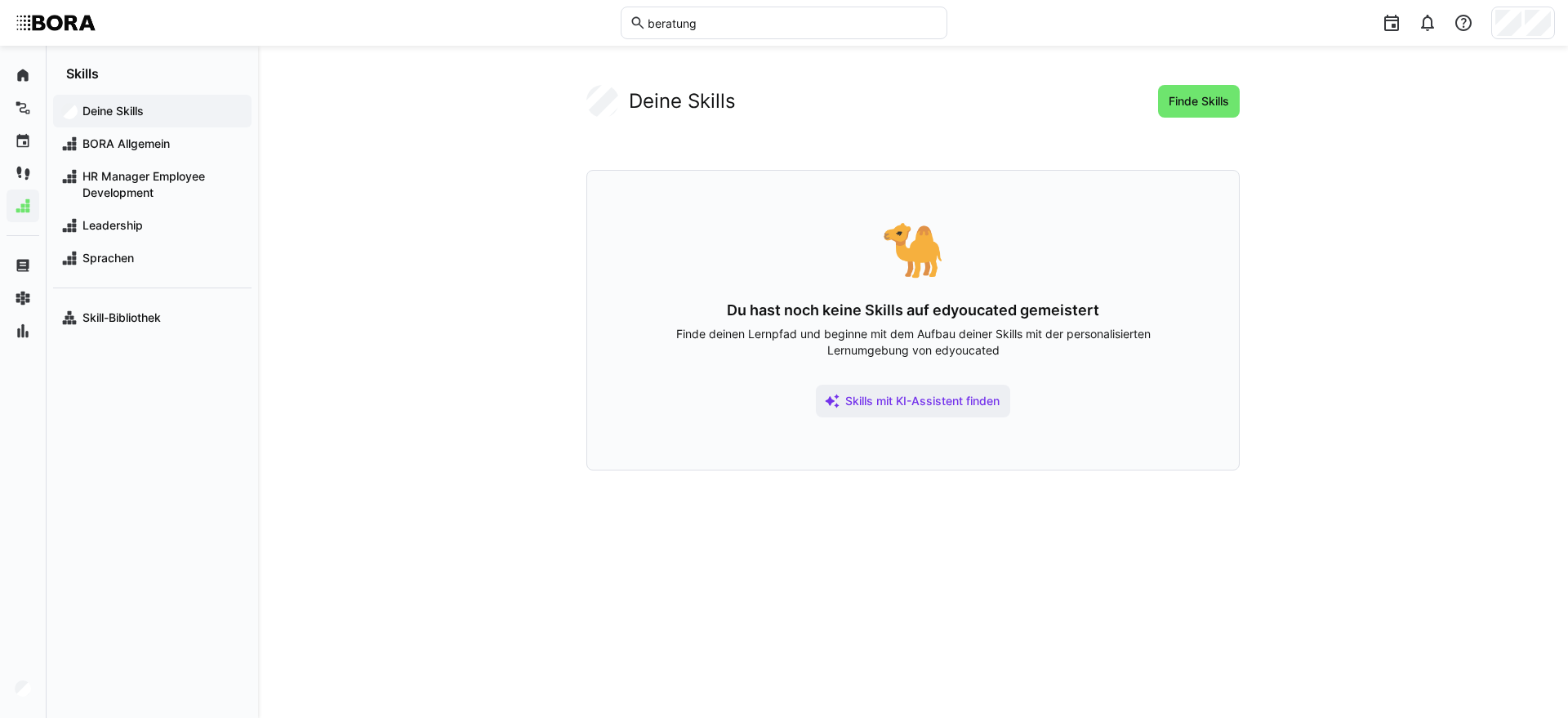
click at [319, 217] on div "Deine Skills Finde Skills 🐪 Du hast noch keine Skills auf edyoucated gemeistert…" at bounding box center [913, 382] width 1310 height 672
click at [0, 0] on app-navigation-label "Skill-Bibliothek" at bounding box center [0, 0] width 0 height 0
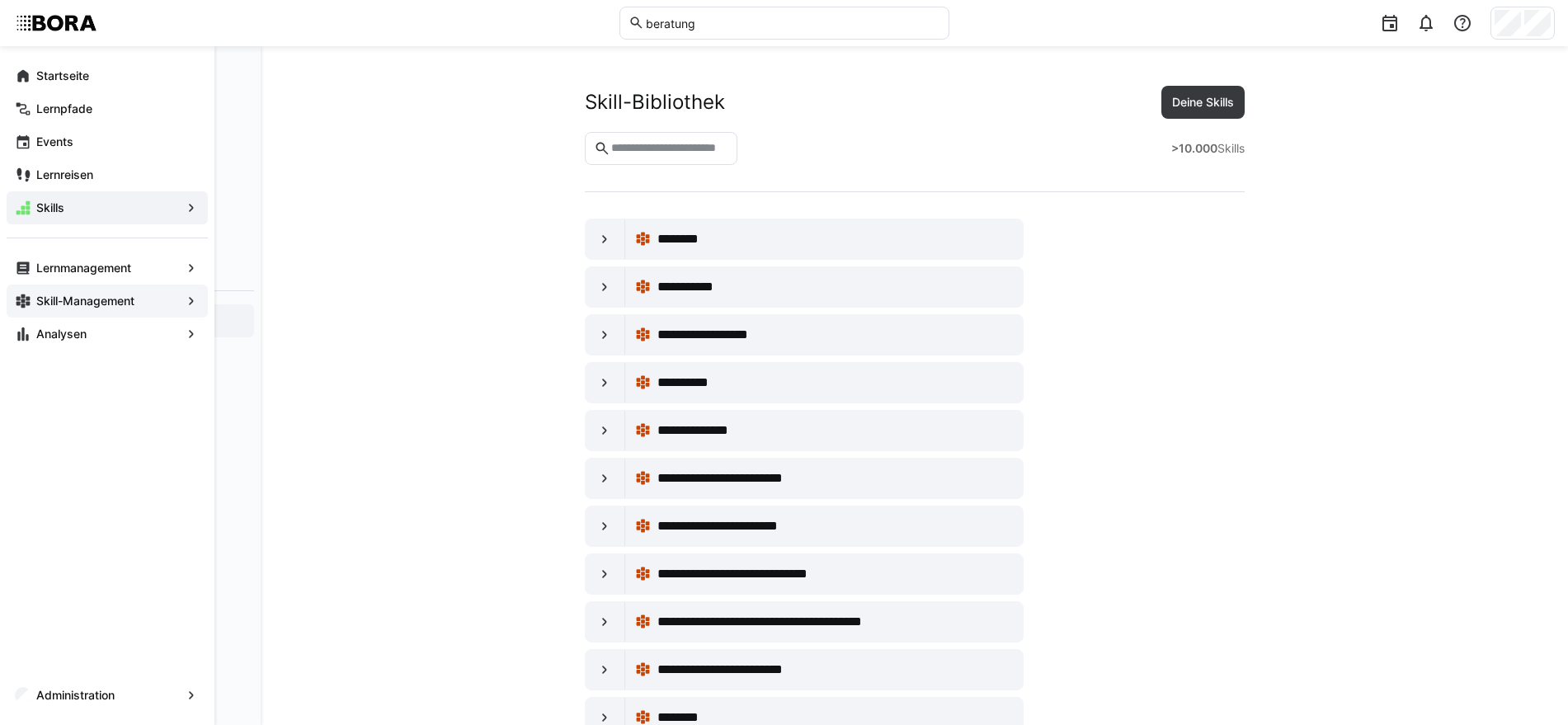
click at [0, 0] on app-navigation-label "Skill-Management" at bounding box center [0, 0] width 0 height 0
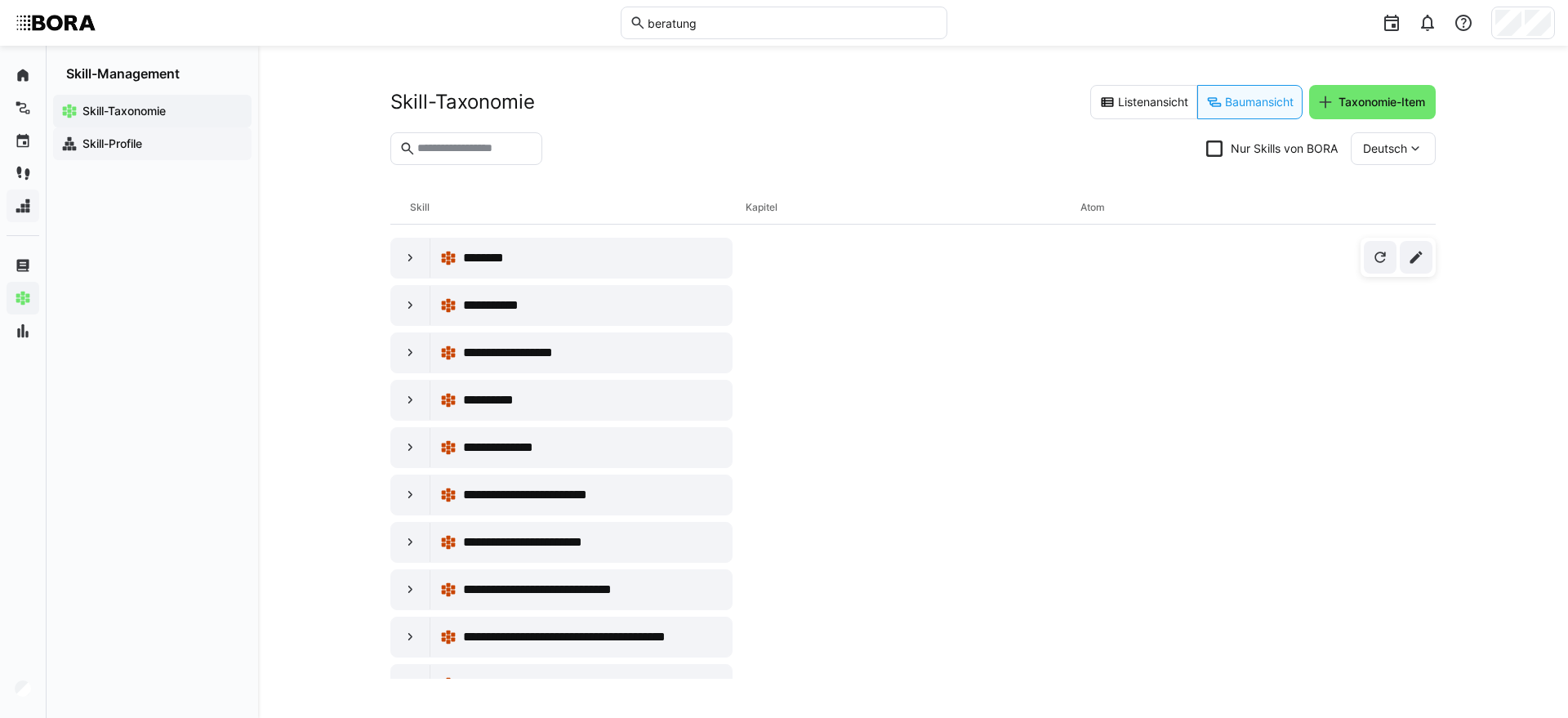
click at [152, 146] on span "Skill-Profile" at bounding box center [161, 143] width 163 height 16
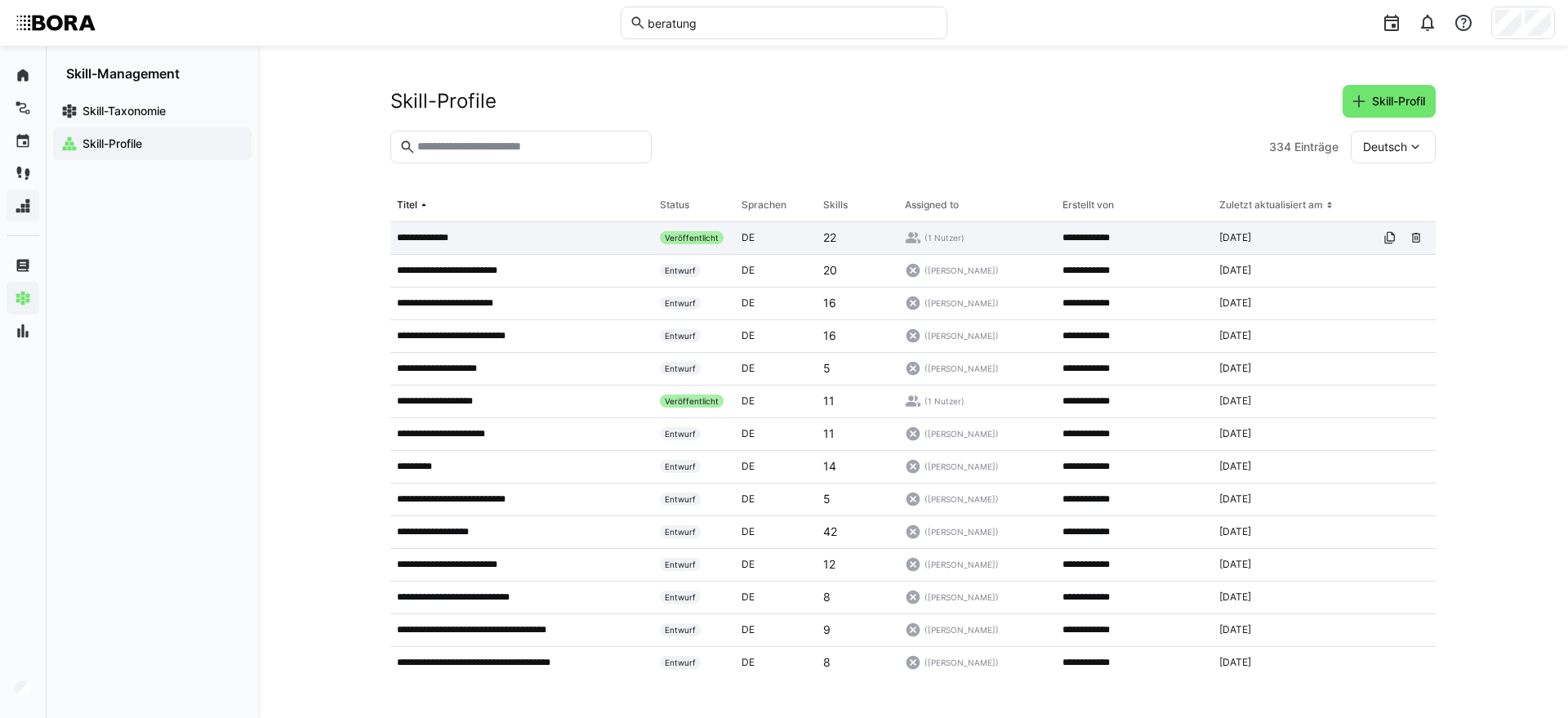
click at [437, 234] on p "**********" at bounding box center [425, 238] width 58 height 13
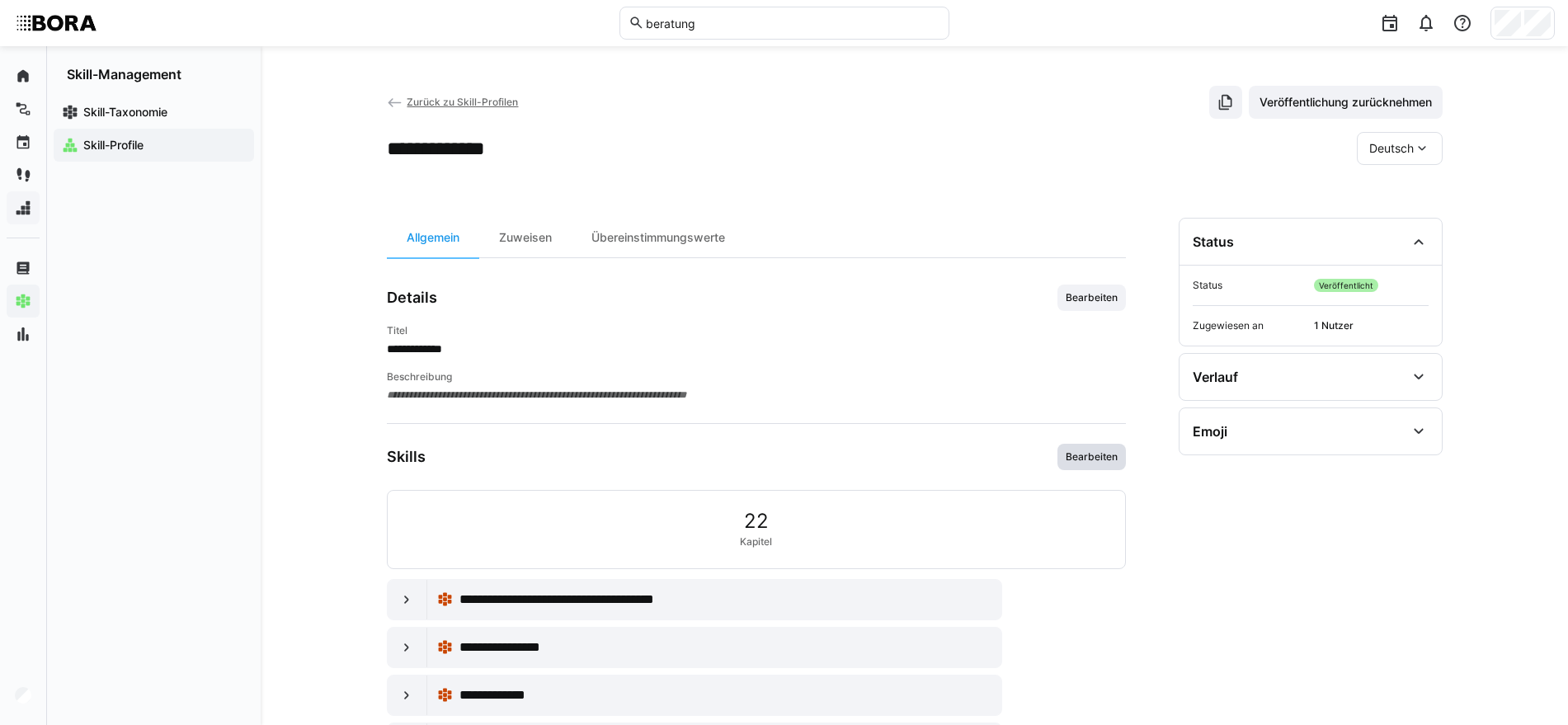
click at [1110, 455] on span "Bearbeiten" at bounding box center [1091, 457] width 55 height 13
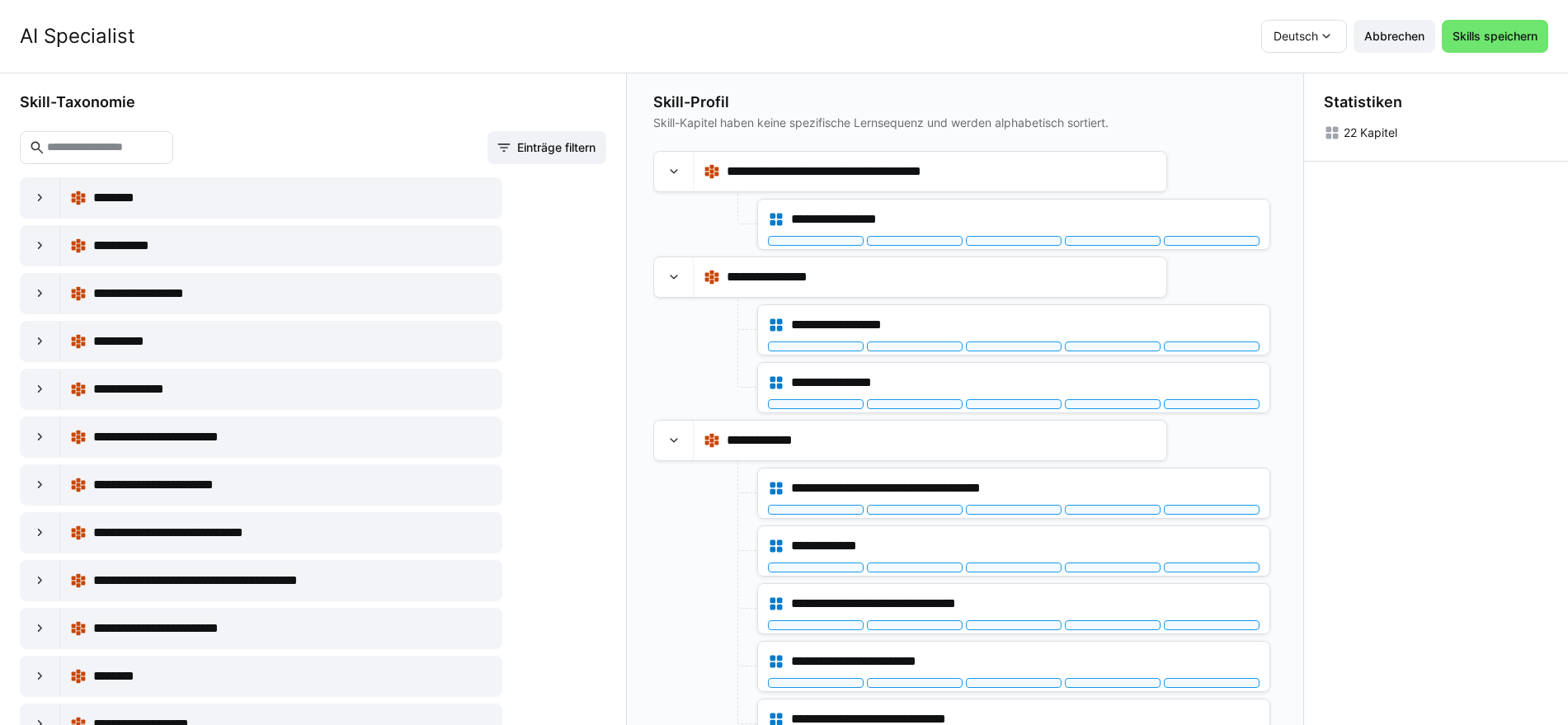
click at [103, 151] on input "text" at bounding box center [104, 147] width 118 height 15
click at [1414, 30] on span "Abbrechen" at bounding box center [1394, 36] width 65 height 17
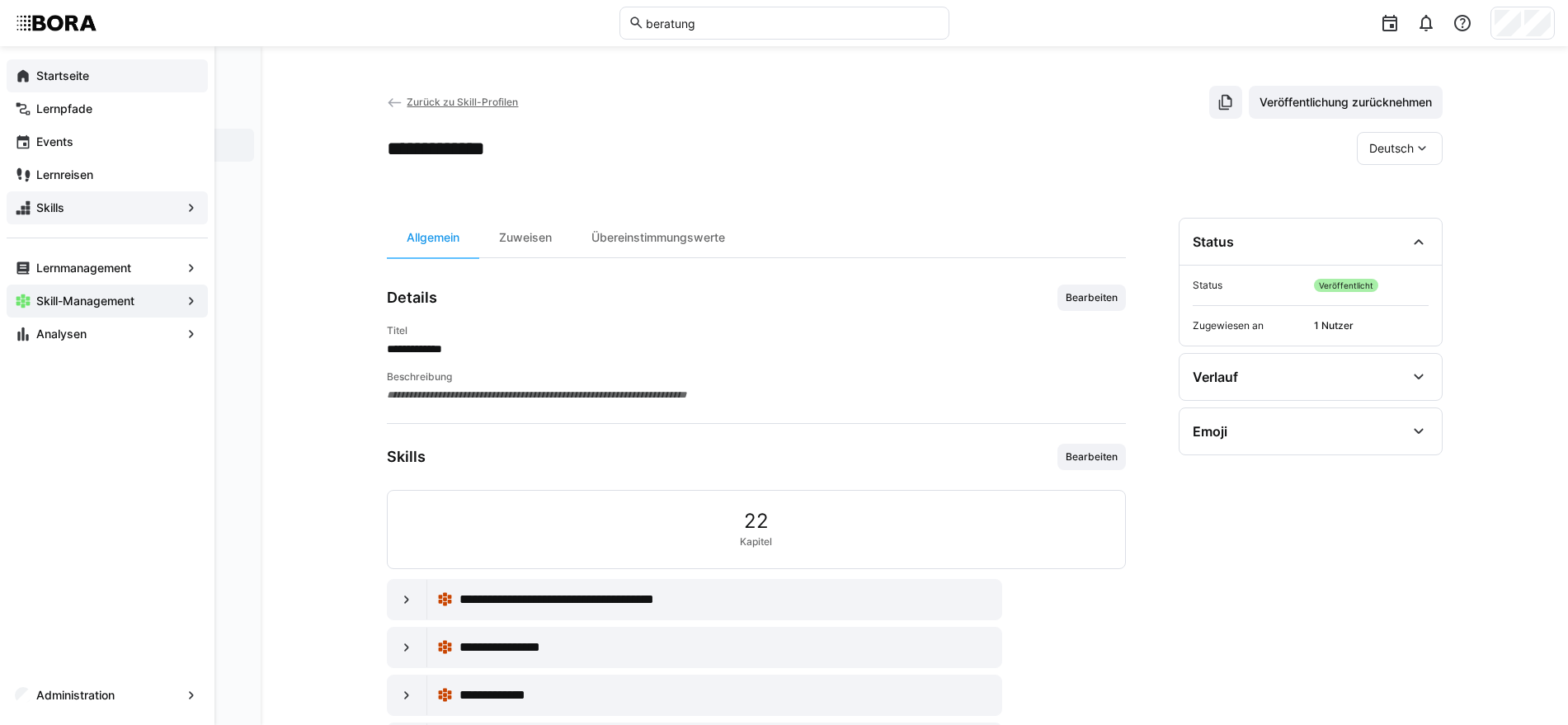
click at [0, 0] on app-navigation-label "Startseite" at bounding box center [0, 0] width 0 height 0
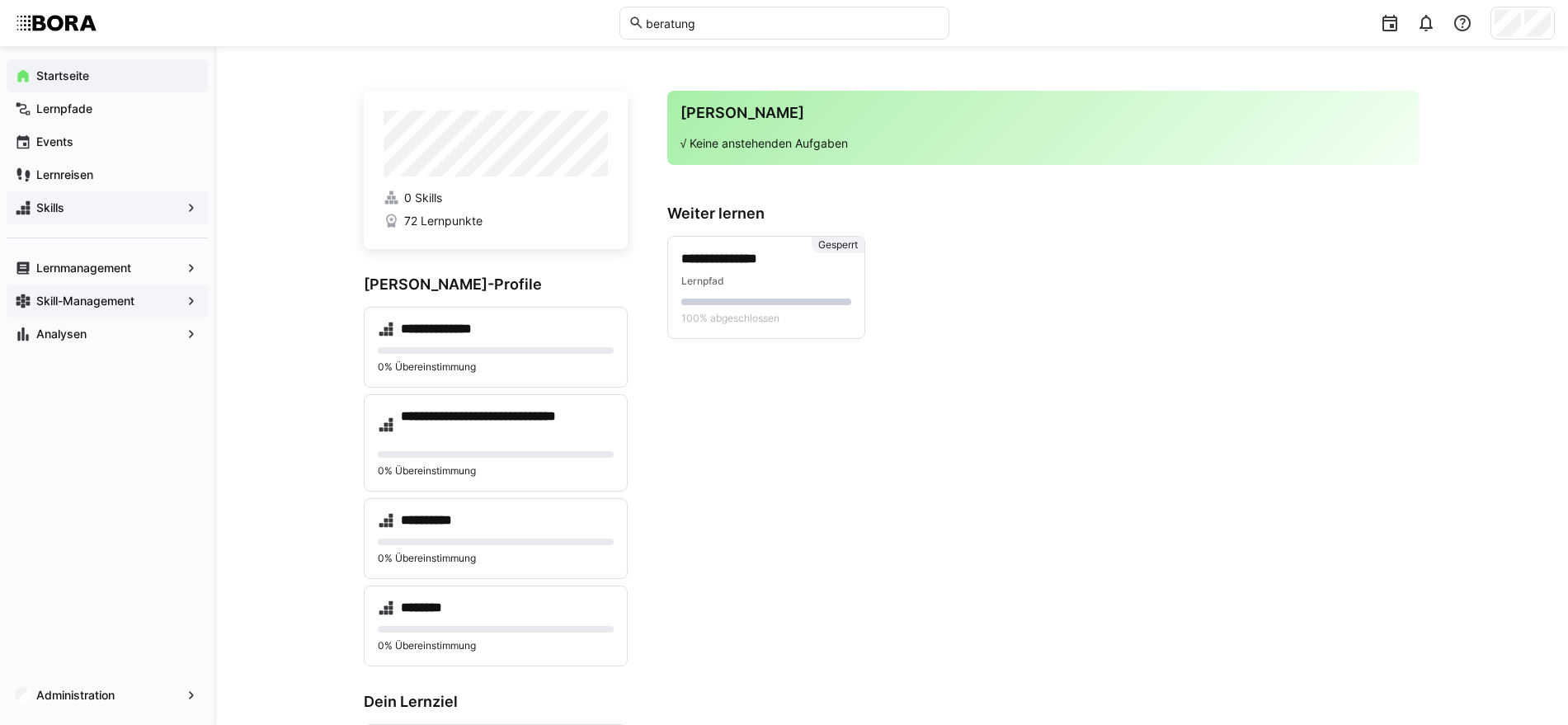
click at [876, 25] on input "beratung" at bounding box center [791, 23] width 296 height 15
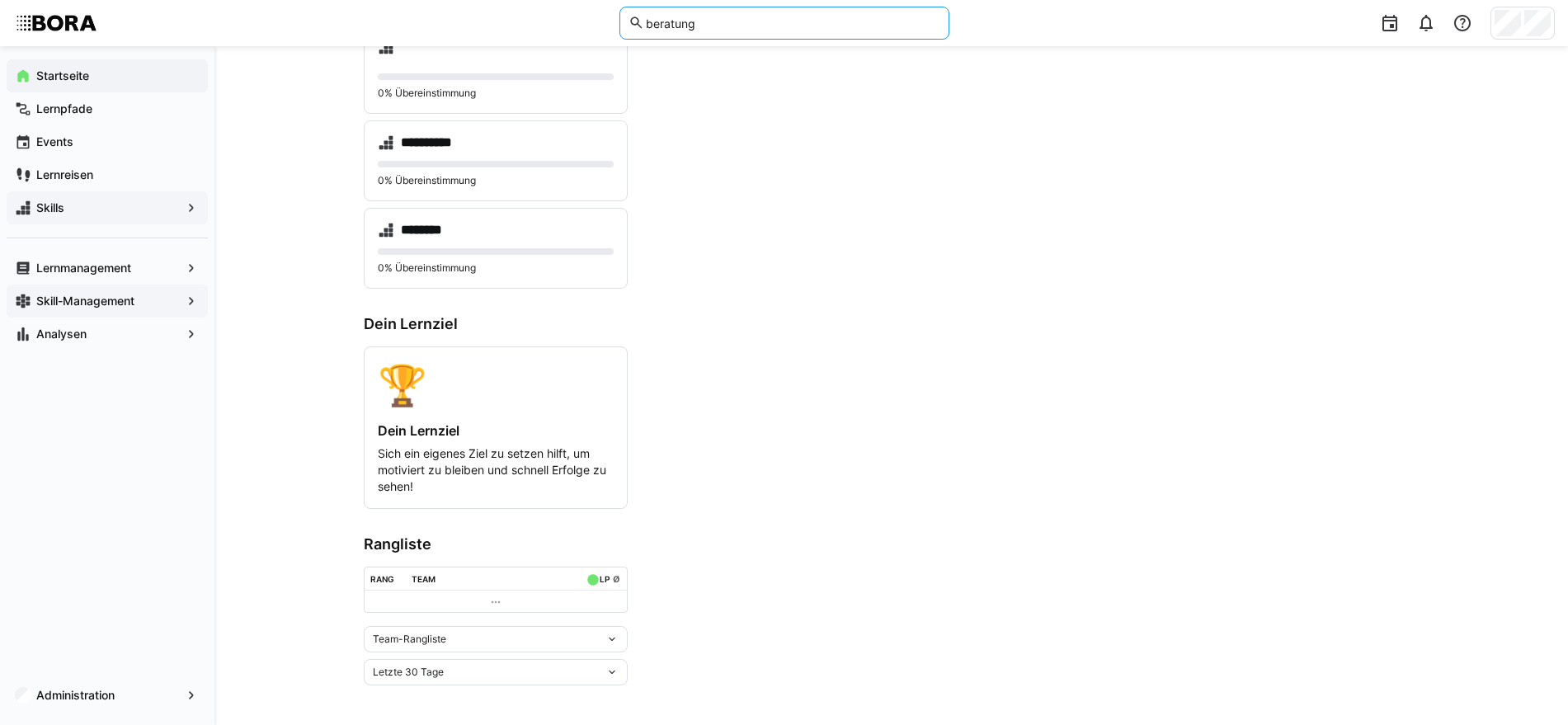
scroll to position [279, 0]
